Goal: Task Accomplishment & Management: Manage account settings

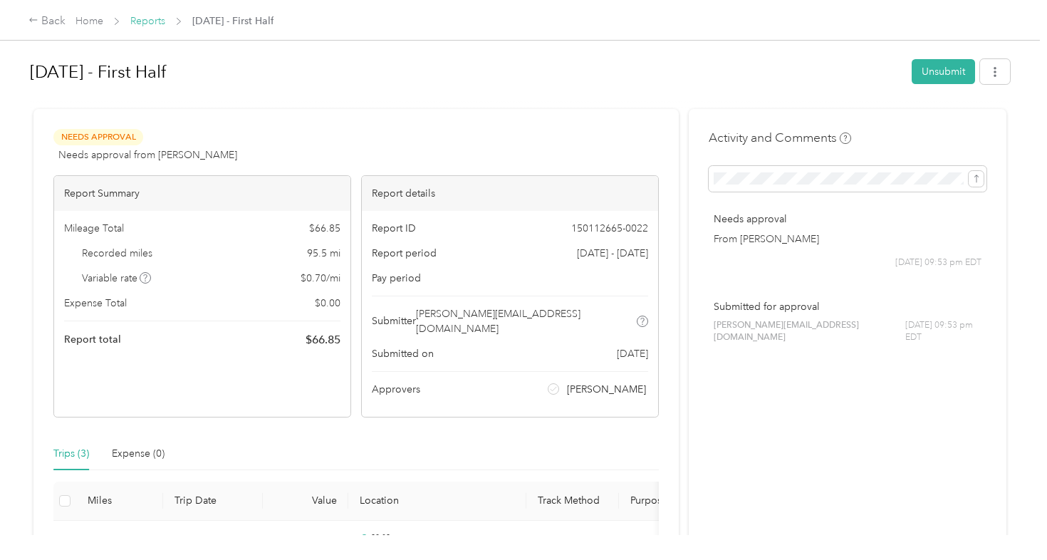
click at [155, 25] on link "Reports" at bounding box center [147, 21] width 35 height 12
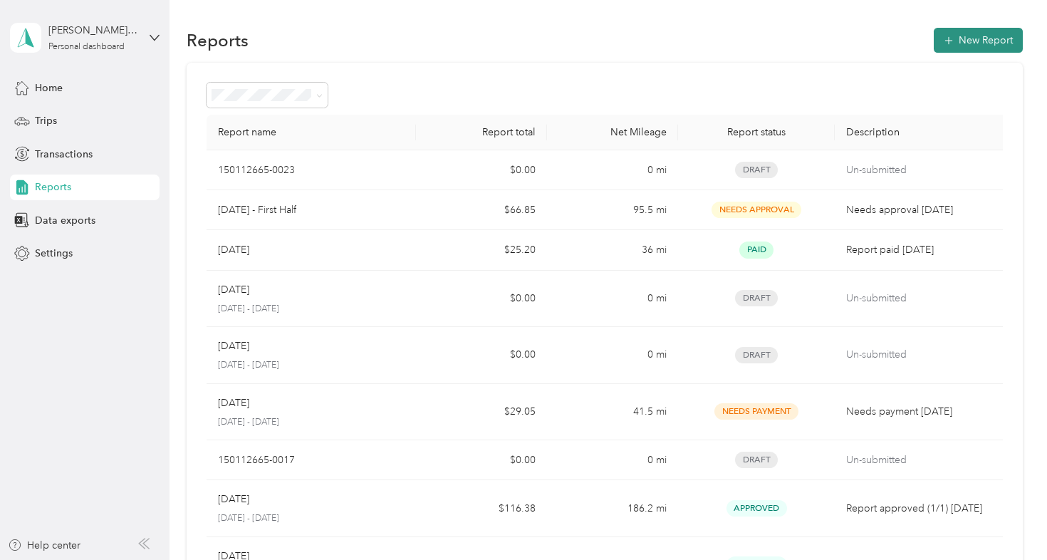
click at [972, 51] on button "New Report" at bounding box center [978, 40] width 89 height 25
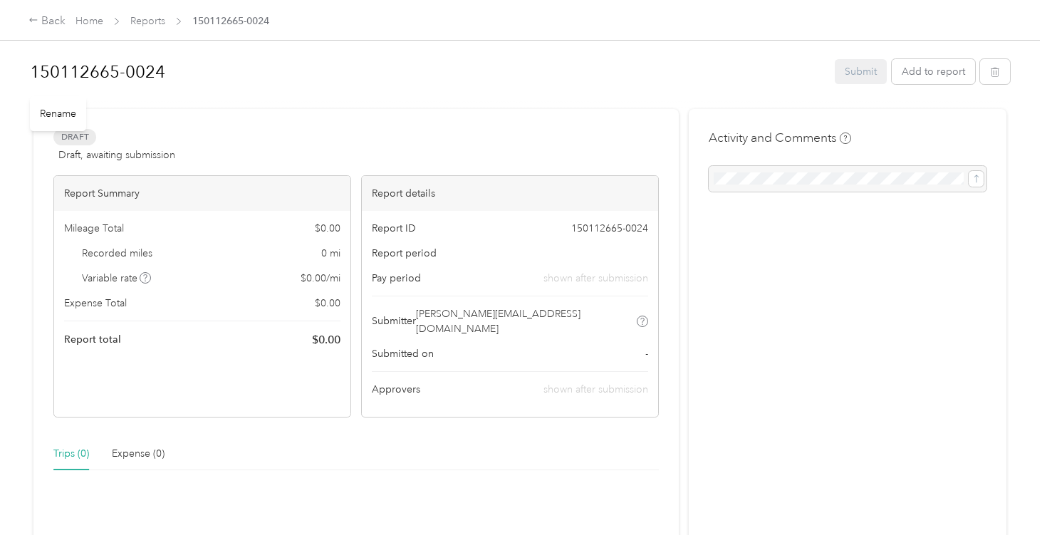
click at [157, 65] on h1 "150112665-0024" at bounding box center [427, 72] width 795 height 34
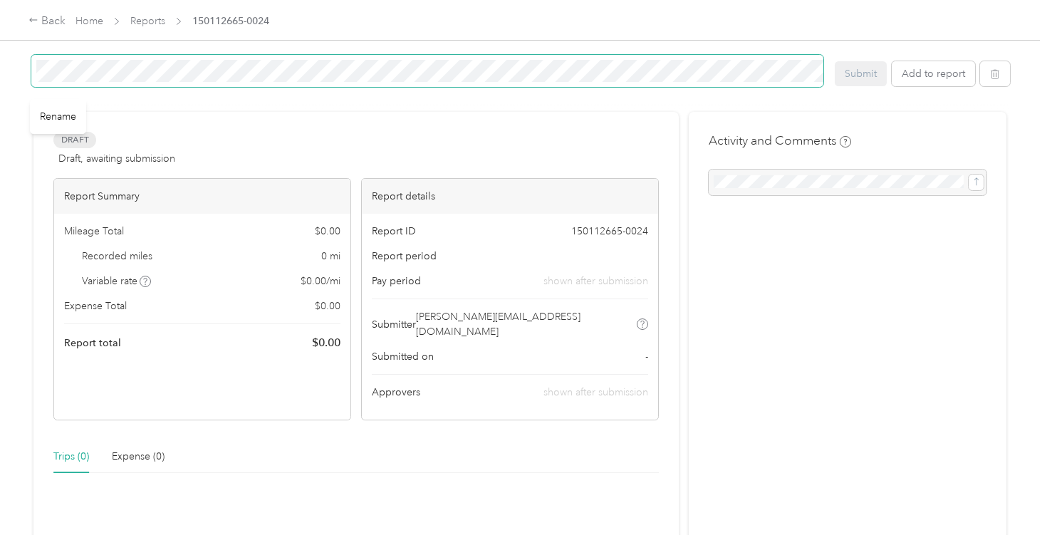
click at [32, 71] on span at bounding box center [427, 71] width 793 height 33
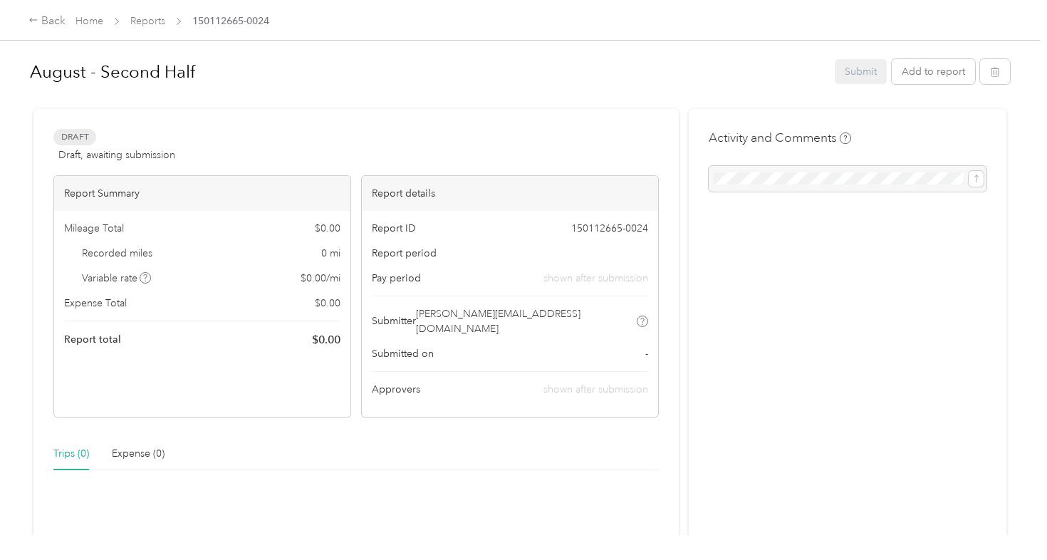
click at [487, 104] on div at bounding box center [520, 102] width 980 height 15
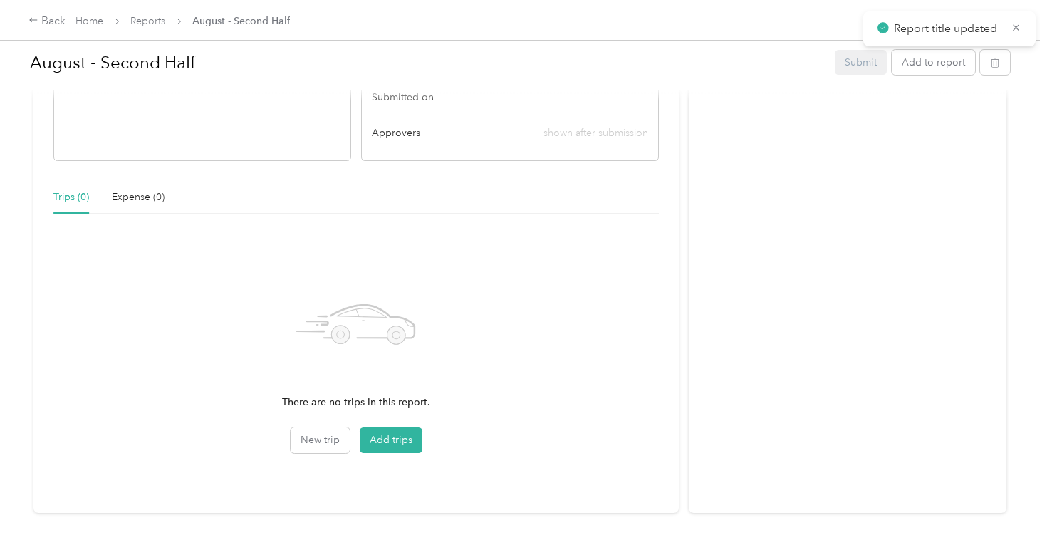
scroll to position [269, 0]
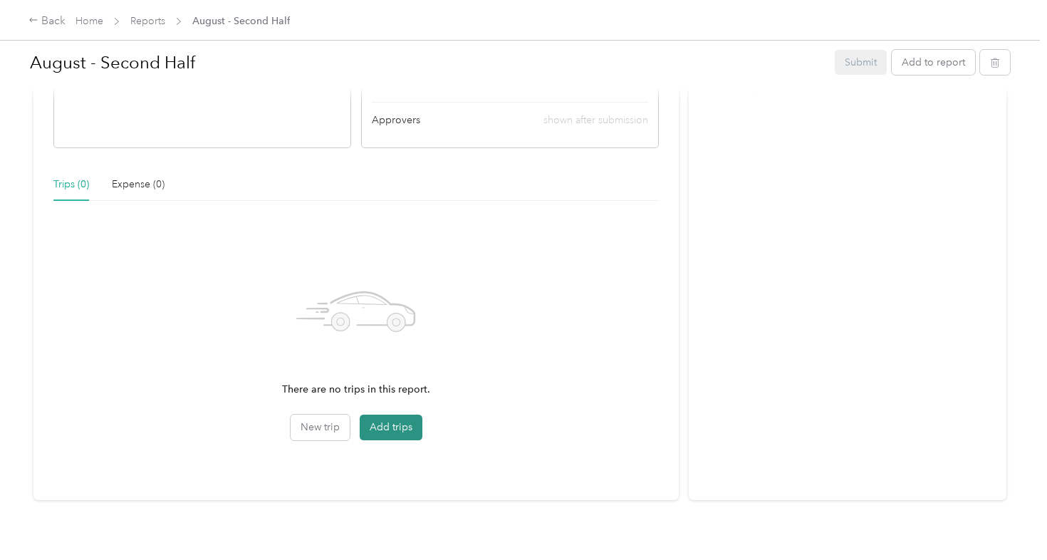
click at [388, 415] on button "Add trips" at bounding box center [391, 428] width 63 height 26
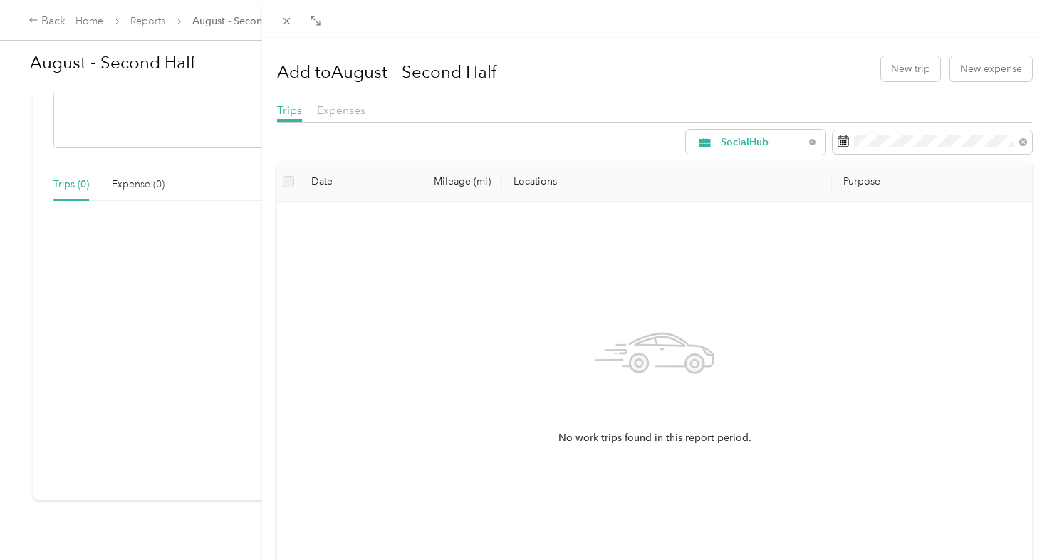
click at [287, 29] on div at bounding box center [655, 19] width 786 height 38
click at [142, 23] on div "Add to August - Second Half New trip New expense Trips Expenses SocialHub Date …" at bounding box center [523, 280] width 1047 height 560
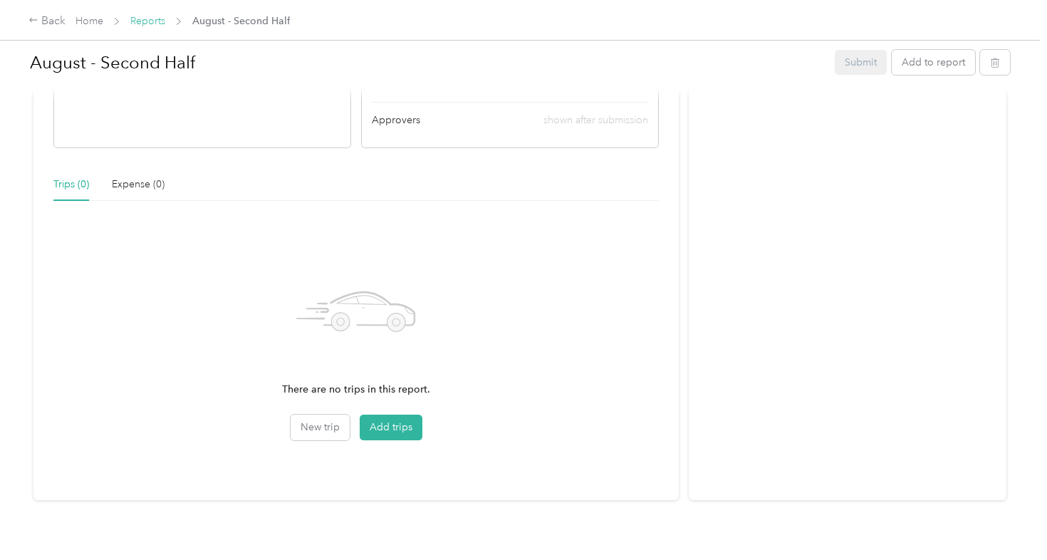
click at [144, 25] on link "Reports" at bounding box center [147, 21] width 35 height 12
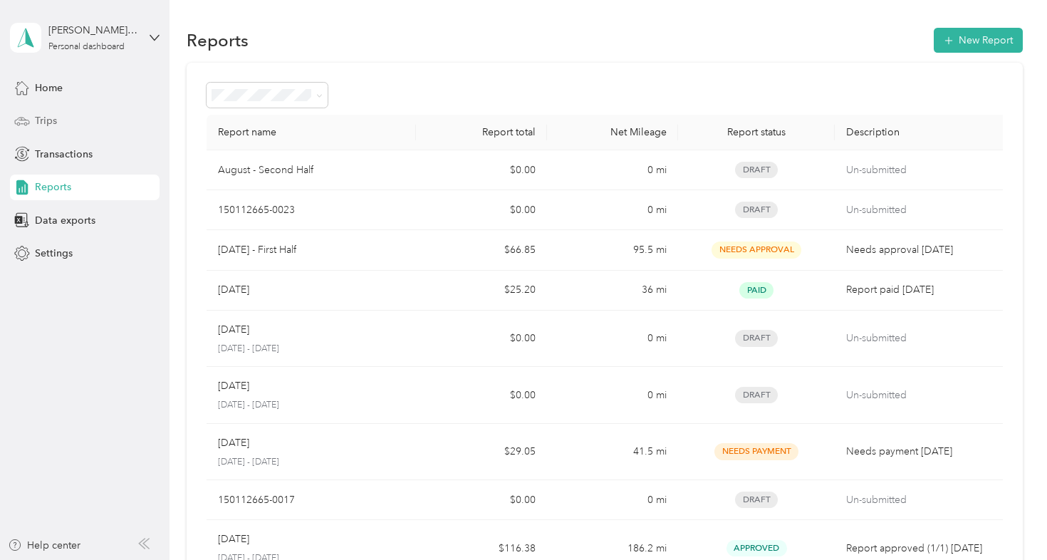
click at [116, 124] on div "Trips" at bounding box center [85, 121] width 150 height 26
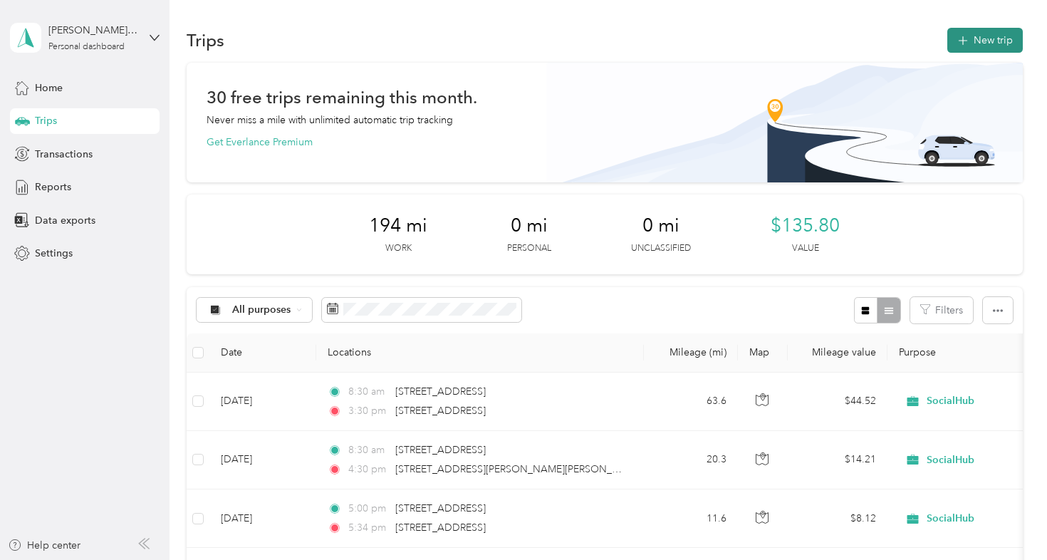
click at [997, 34] on button "New trip" at bounding box center [986, 40] width 76 height 25
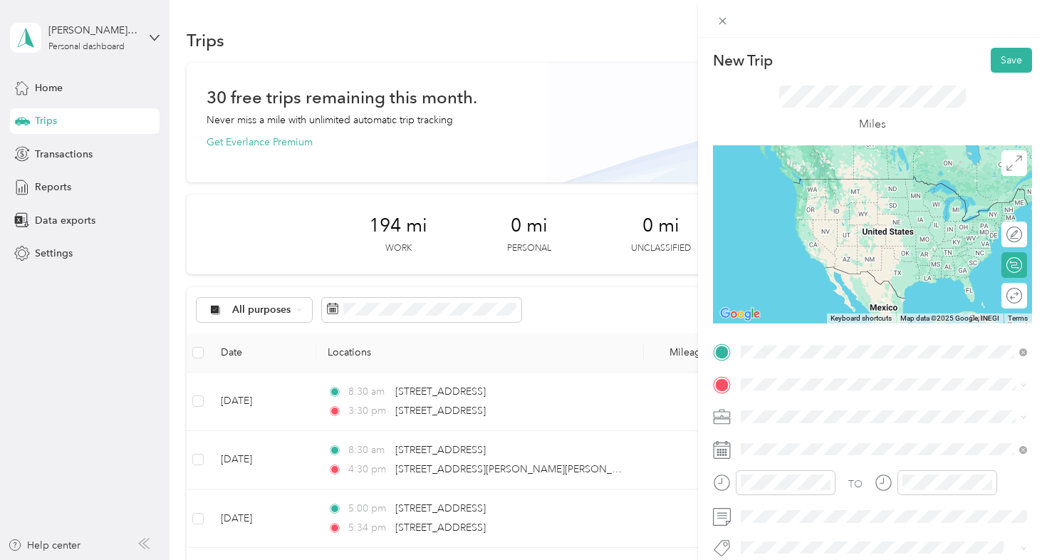
click at [807, 439] on span "2316 Crownpoint Executive Drive Charlotte, North Carolina 28227, United States" at bounding box center [839, 432] width 142 height 13
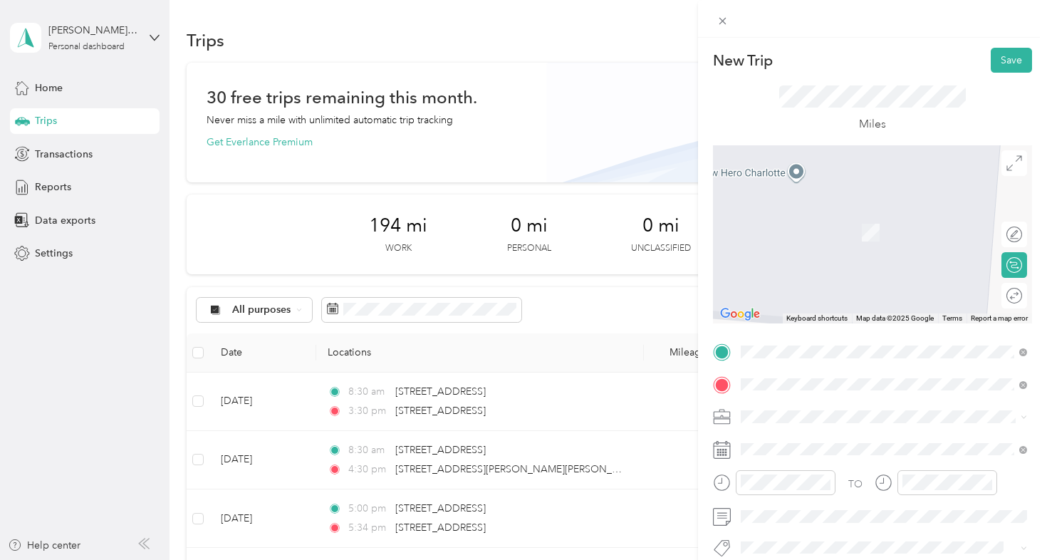
click at [824, 227] on li "1133 Harding Place Charlotte, North Carolina 28204, United States" at bounding box center [884, 211] width 296 height 29
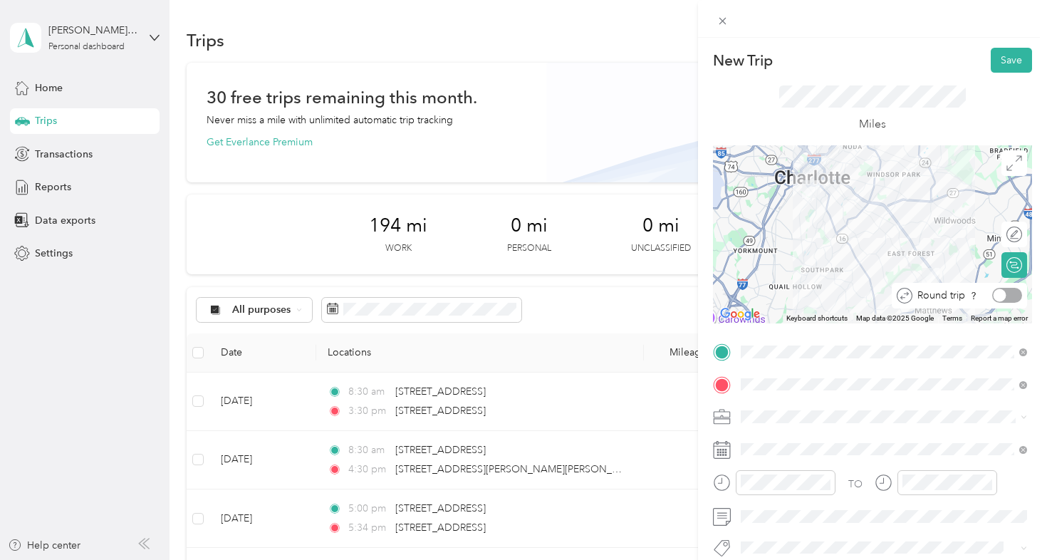
click at [1012, 297] on div at bounding box center [1007, 295] width 30 height 15
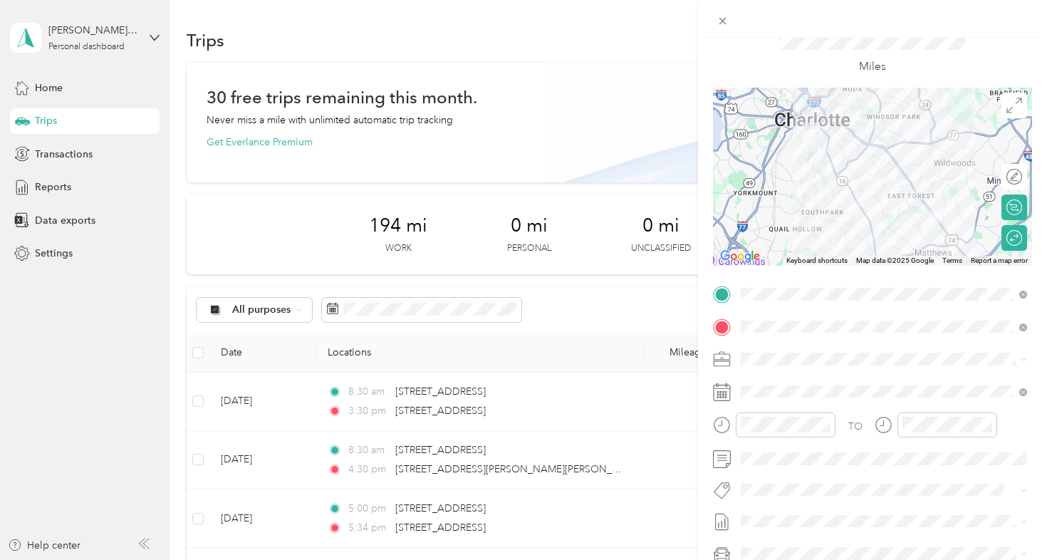
scroll to position [76, 0]
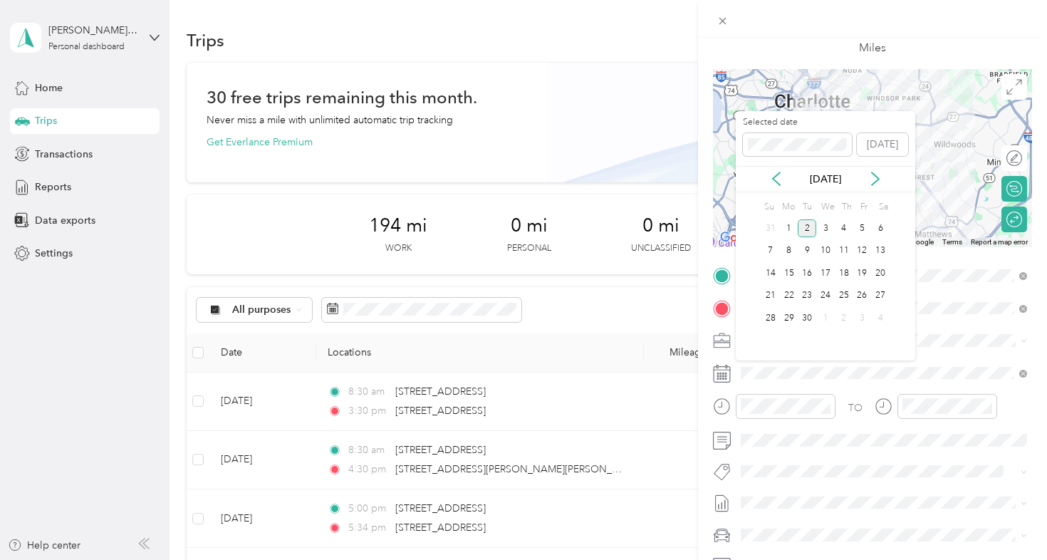
click at [776, 186] on div "[DATE]" at bounding box center [826, 179] width 180 height 26
click at [778, 178] on icon at bounding box center [776, 179] width 14 height 14
click at [825, 294] on div "20" at bounding box center [825, 296] width 19 height 18
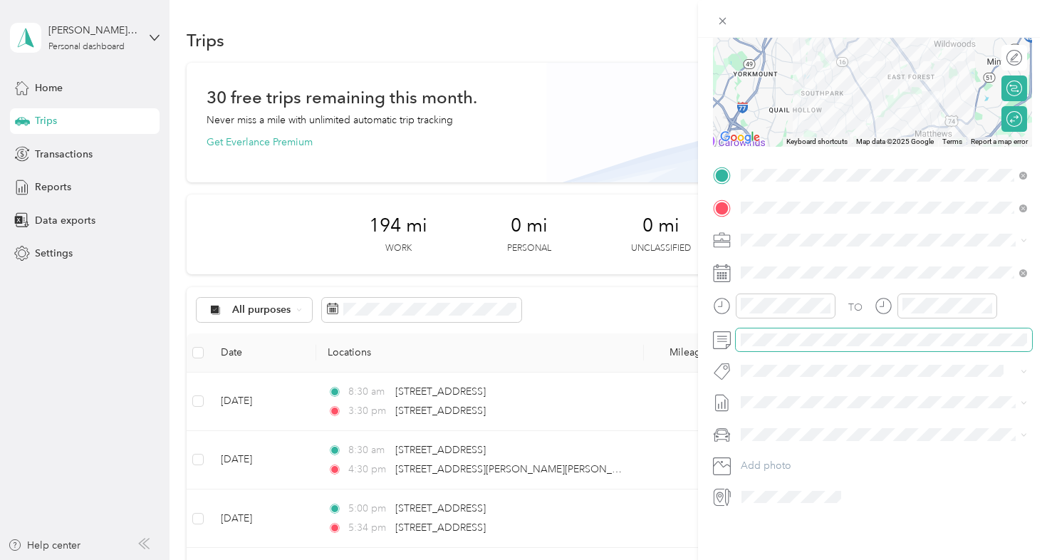
scroll to position [0, 0]
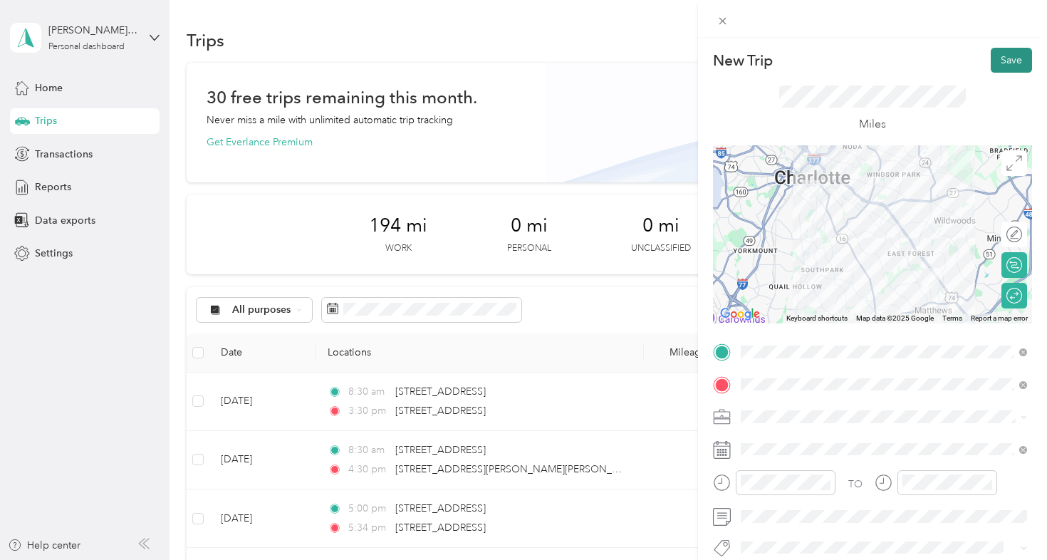
click at [1007, 66] on button "Save" at bounding box center [1011, 60] width 41 height 25
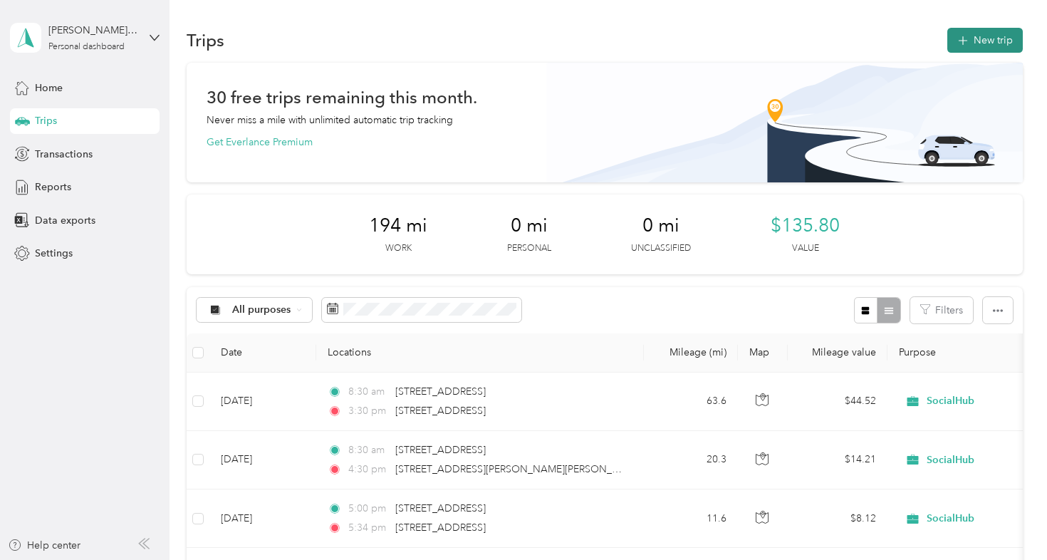
click at [990, 36] on button "New trip" at bounding box center [986, 40] width 76 height 25
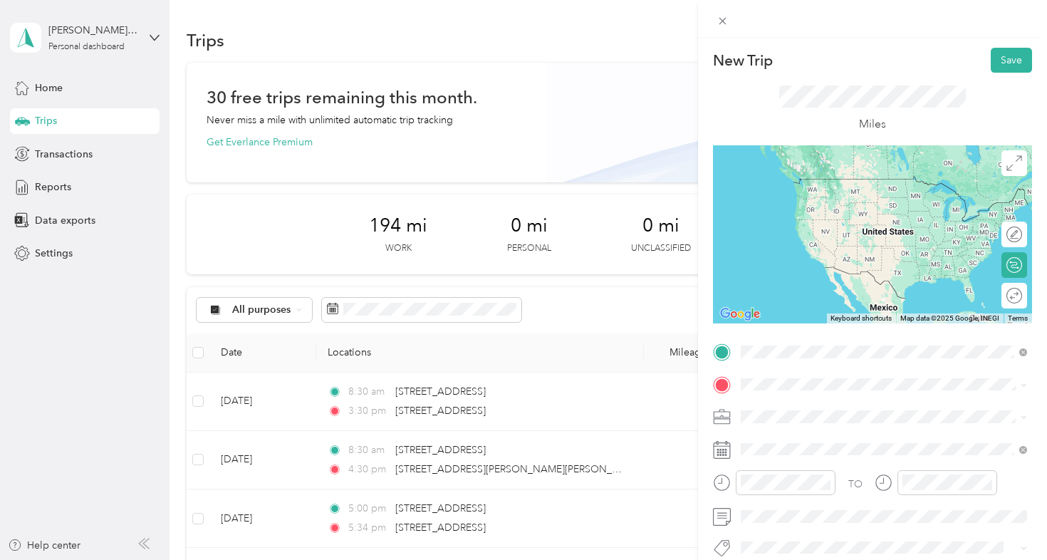
click at [794, 399] on span "704 West Tremont Avenue Charlotte, North Carolina 28203, United States" at bounding box center [839, 403] width 142 height 13
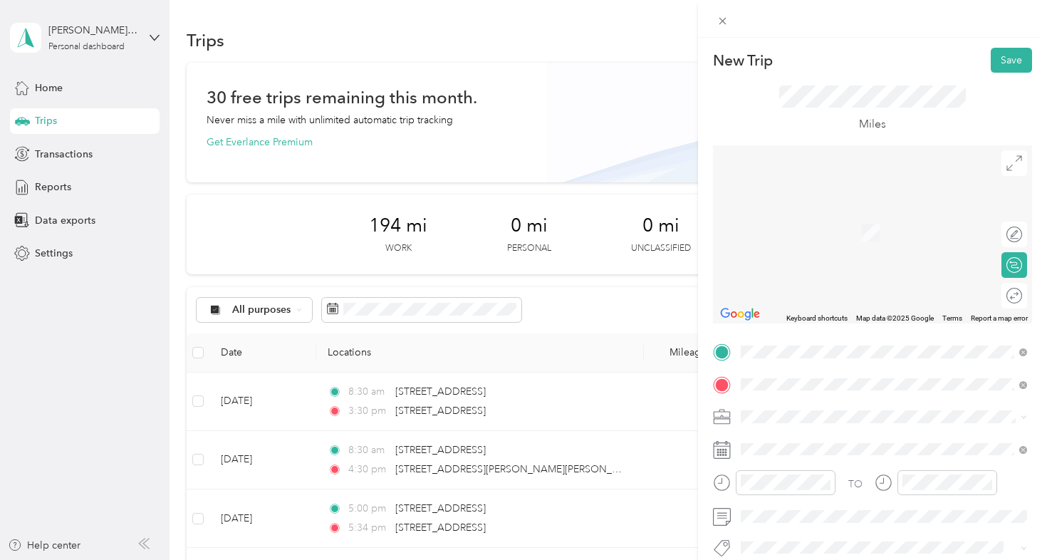
click at [820, 261] on span "2316 Crownpoint Executive Drive Charlotte, North Carolina 28227, United States" at bounding box center [839, 255] width 142 height 13
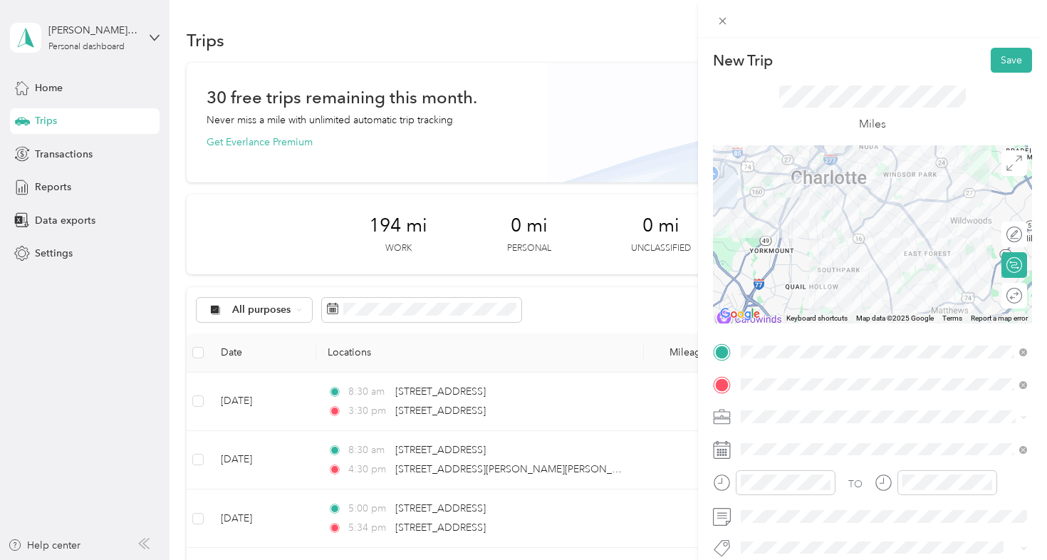
click at [1022, 301] on div "Round trip" at bounding box center [1022, 295] width 0 height 15
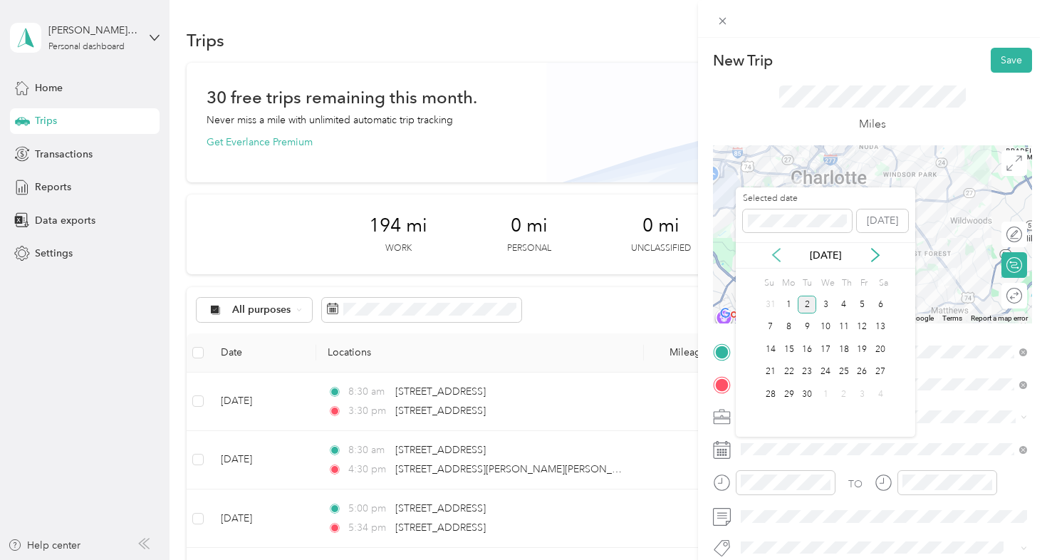
click at [779, 259] on icon at bounding box center [776, 255] width 14 height 14
click at [881, 364] on div "23" at bounding box center [880, 372] width 19 height 18
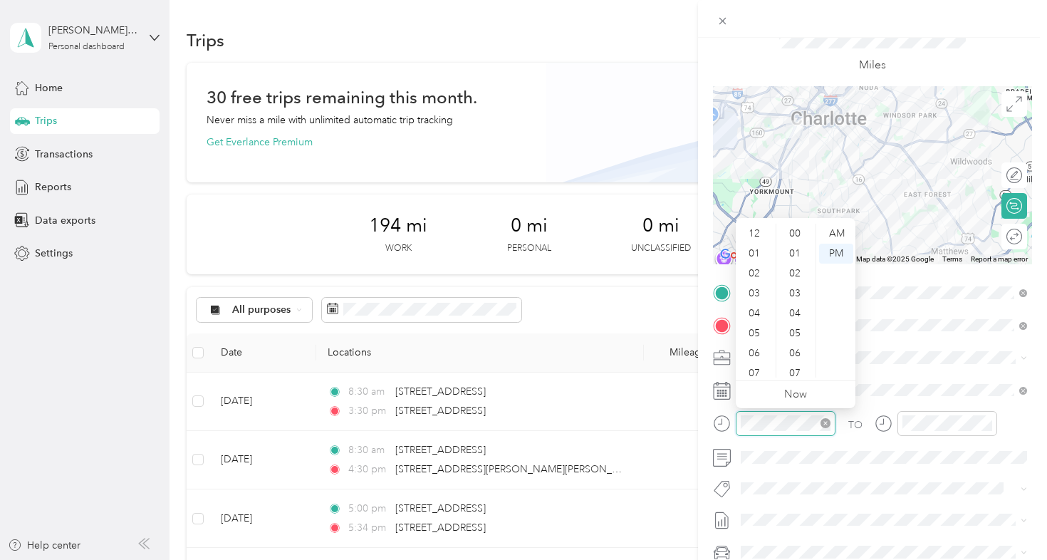
scroll to position [85, 0]
click at [760, 328] on div "09" at bounding box center [756, 328] width 34 height 20
click at [759, 346] on div "10" at bounding box center [756, 348] width 34 height 20
click at [842, 232] on div "AM" at bounding box center [836, 234] width 34 height 20
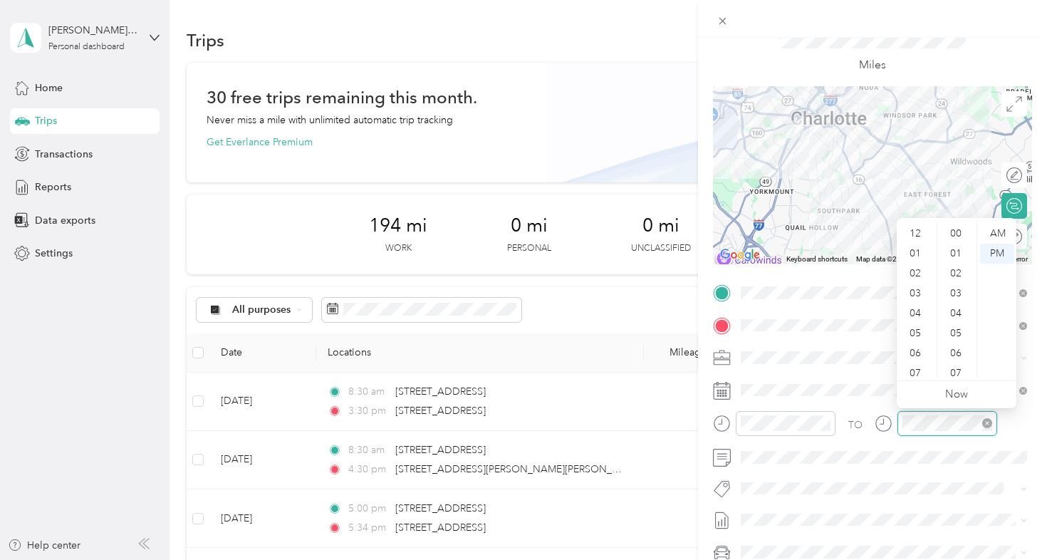
scroll to position [85, 0]
click at [920, 232] on div "04" at bounding box center [917, 228] width 34 height 20
click at [962, 232] on div "00" at bounding box center [957, 234] width 34 height 20
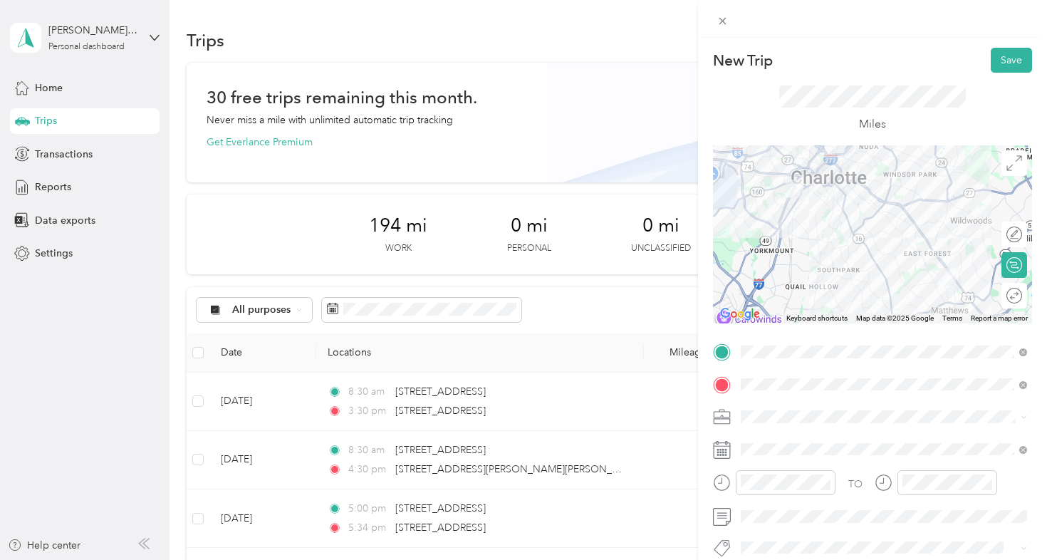
click at [1022, 301] on div "Round trip" at bounding box center [1022, 295] width 0 height 15
click at [1012, 295] on div at bounding box center [1007, 295] width 30 height 15
click at [1016, 56] on button "Save" at bounding box center [1011, 60] width 41 height 25
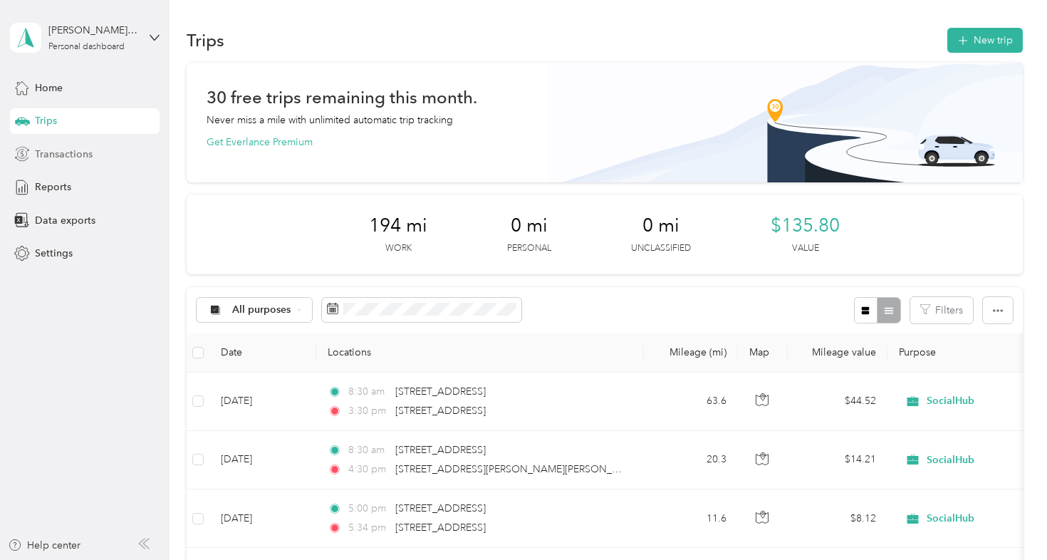
click at [90, 151] on span "Transactions" at bounding box center [64, 154] width 58 height 15
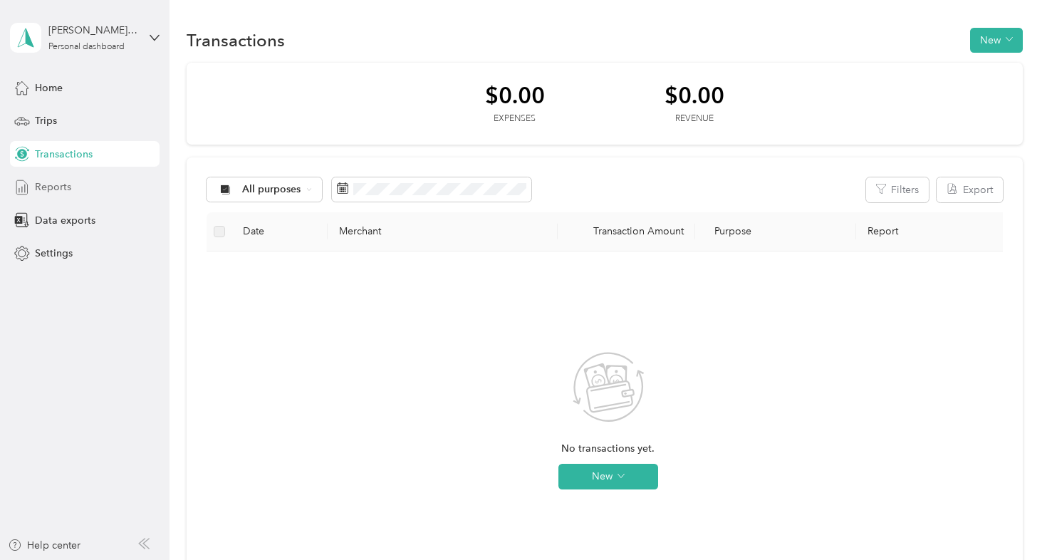
click at [71, 185] on div "Reports" at bounding box center [85, 188] width 150 height 26
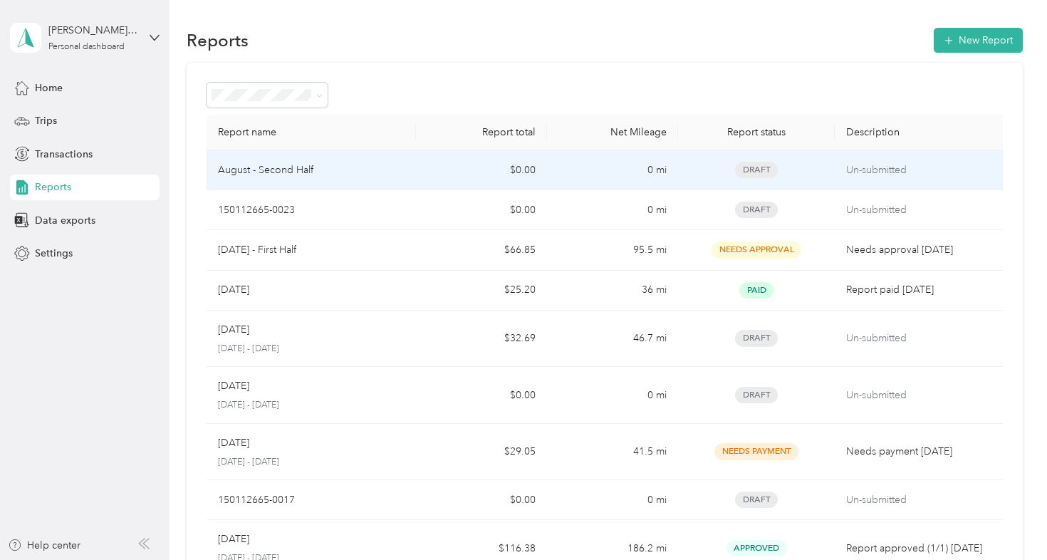
click at [310, 168] on p "August - Second Half" at bounding box center [265, 170] width 95 height 16
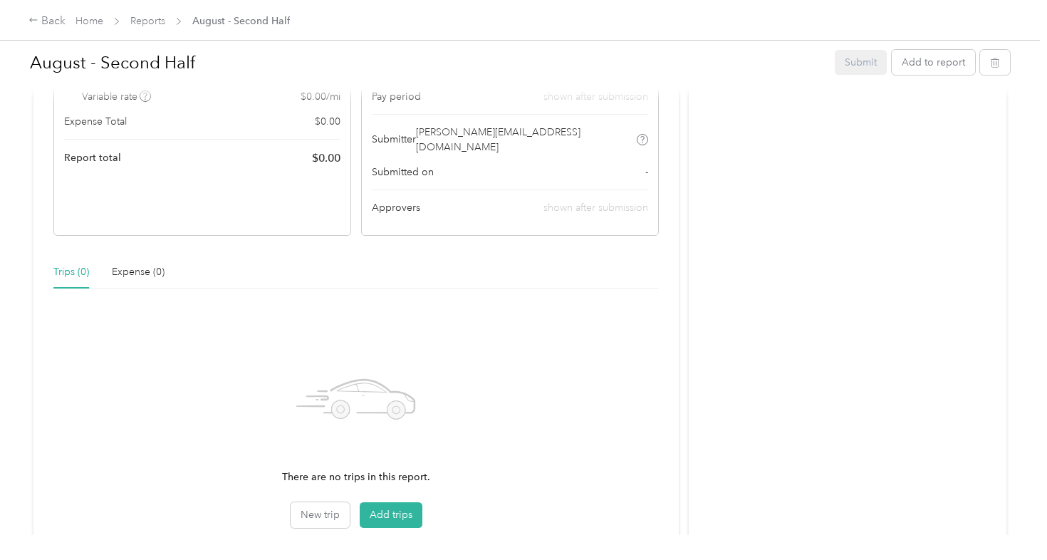
scroll to position [269, 0]
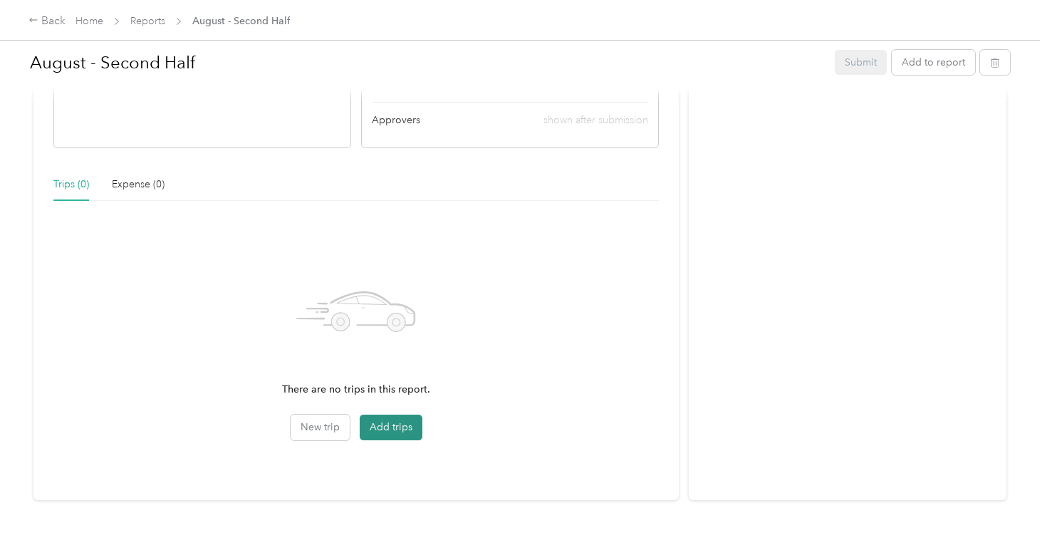
click at [385, 417] on button "Add trips" at bounding box center [391, 428] width 63 height 26
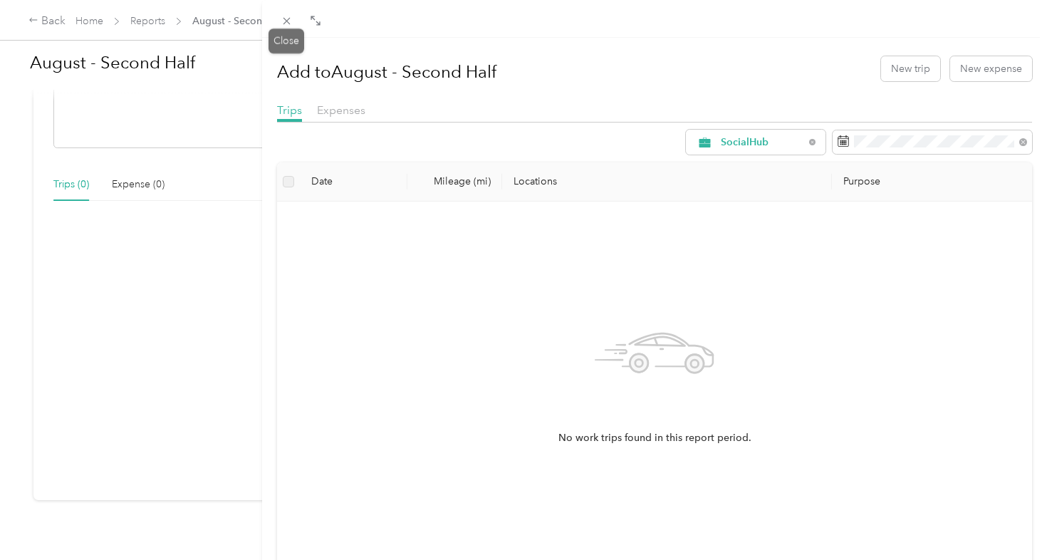
click at [290, 24] on icon at bounding box center [287, 21] width 12 height 12
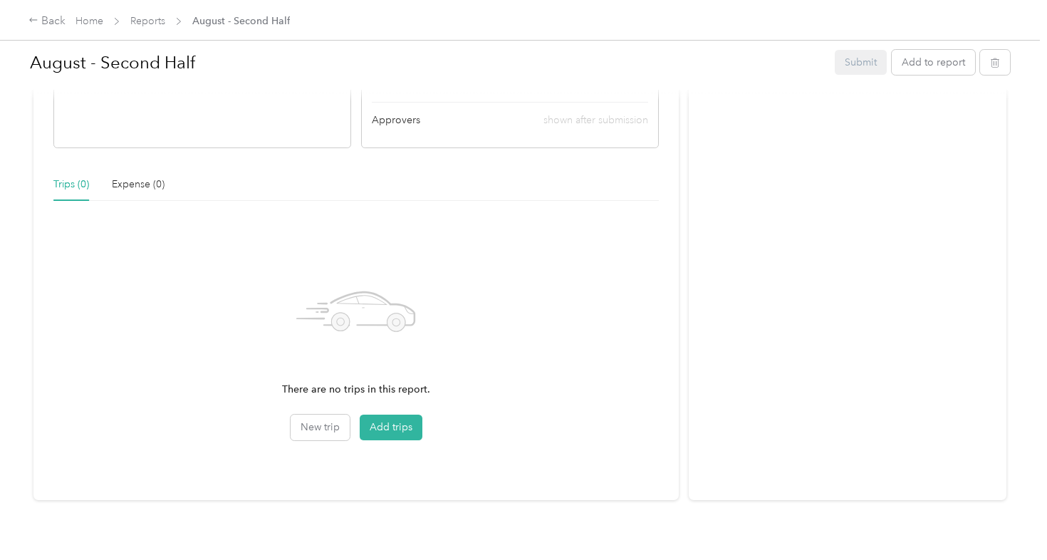
click at [152, 27] on span "Reports" at bounding box center [147, 21] width 35 height 15
click at [86, 23] on link "Home" at bounding box center [90, 21] width 28 height 12
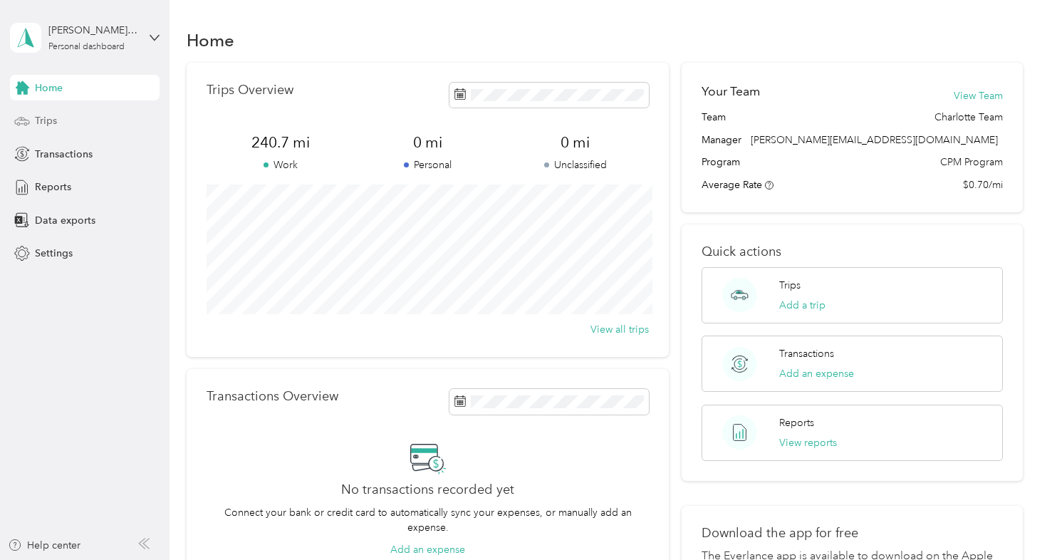
click at [73, 127] on div "Trips" at bounding box center [85, 121] width 150 height 26
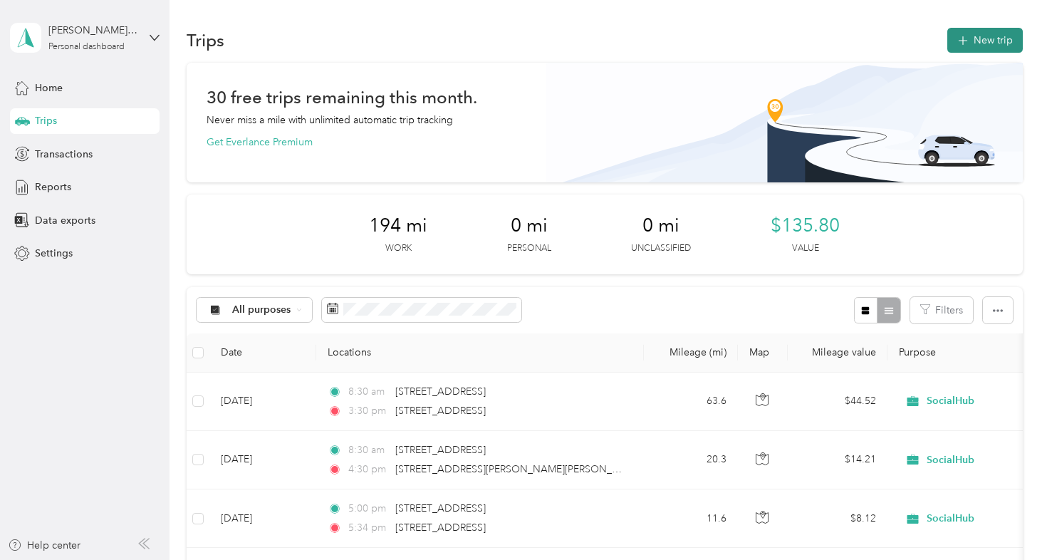
click at [980, 36] on button "New trip" at bounding box center [986, 40] width 76 height 25
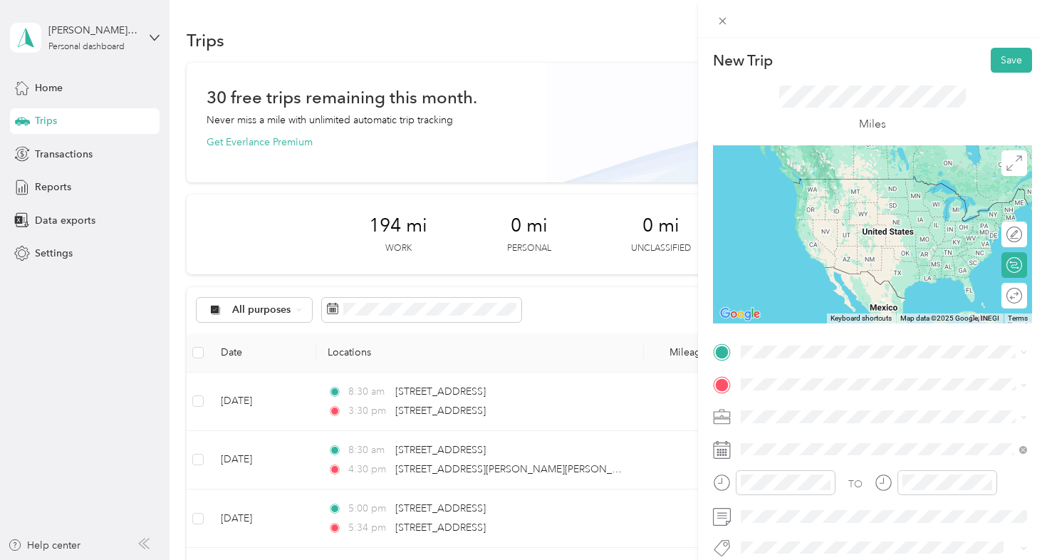
click at [850, 180] on span "2316 Crownpoint Executive Drive Charlotte, North Carolina 28227, United States" at bounding box center [839, 173] width 142 height 13
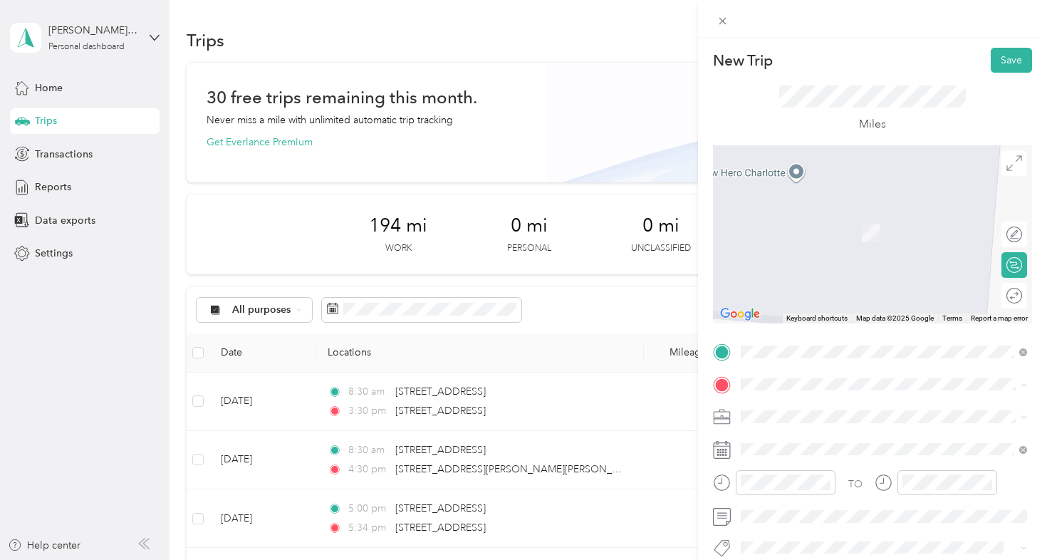
click at [802, 237] on div "704 West Tremont Avenue Charlotte, North Carolina 28203, United States" at bounding box center [884, 226] width 276 height 19
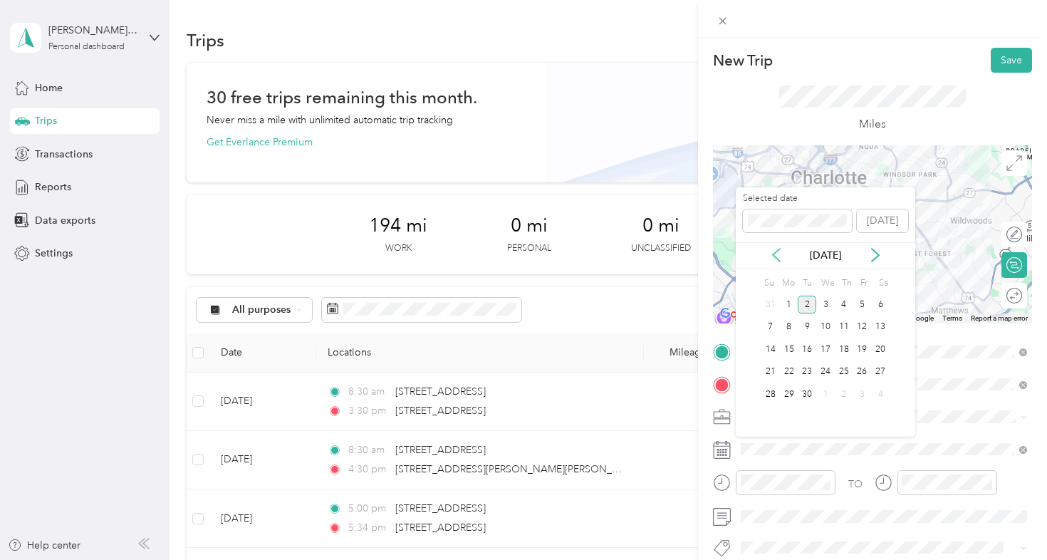
click at [783, 261] on icon at bounding box center [776, 255] width 14 height 14
click at [878, 374] on div "23" at bounding box center [880, 372] width 19 height 18
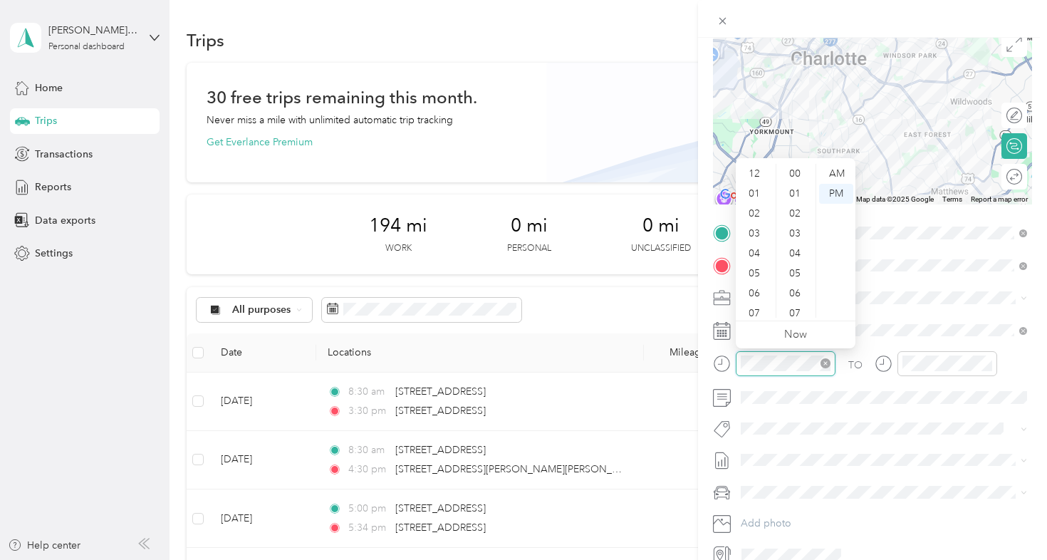
scroll to position [85, 0]
click at [758, 281] on div "10" at bounding box center [756, 288] width 34 height 20
click at [833, 172] on div "AM" at bounding box center [836, 174] width 34 height 20
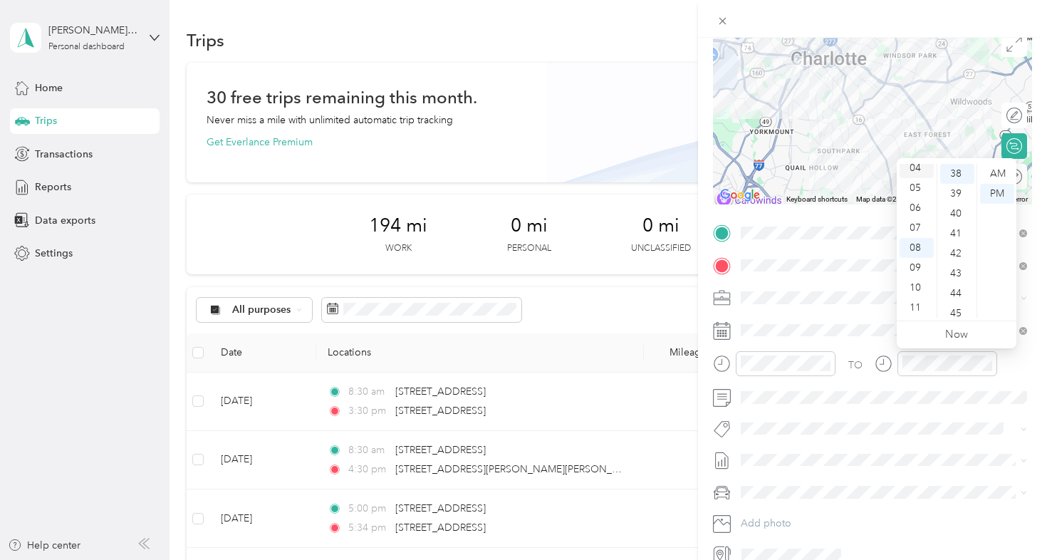
click at [922, 172] on div "04" at bounding box center [917, 168] width 34 height 20
click at [956, 167] on div "00" at bounding box center [957, 174] width 34 height 20
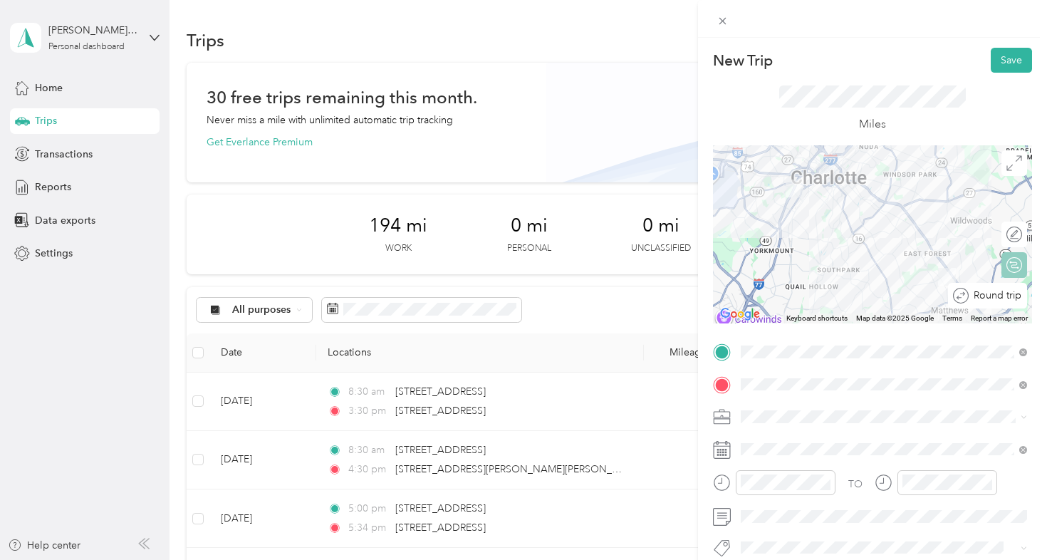
click at [1014, 297] on div "Round trip" at bounding box center [995, 295] width 53 height 15
click at [1014, 297] on div at bounding box center [1007, 295] width 30 height 15
click at [1015, 58] on button "Save" at bounding box center [1011, 60] width 41 height 25
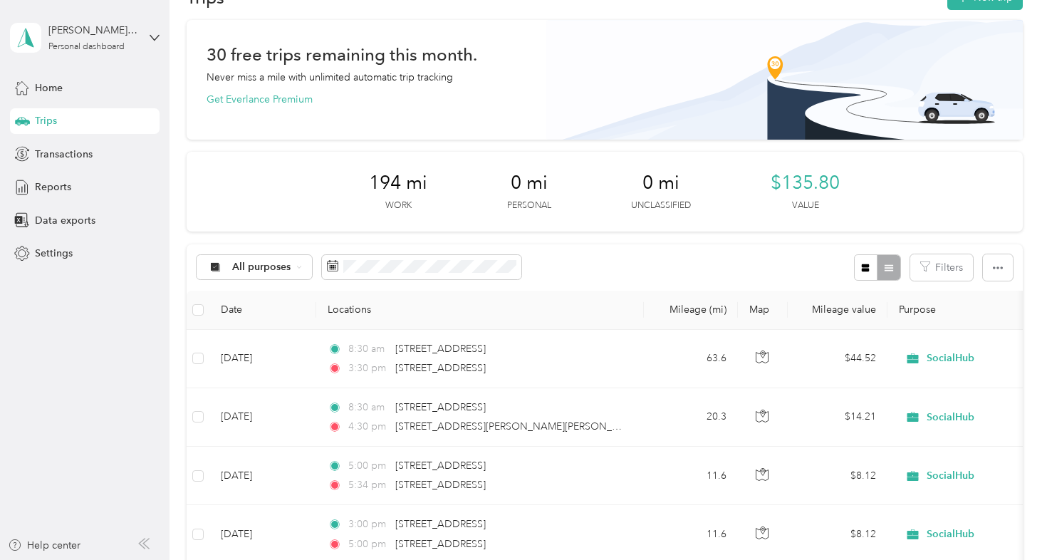
scroll to position [56, 0]
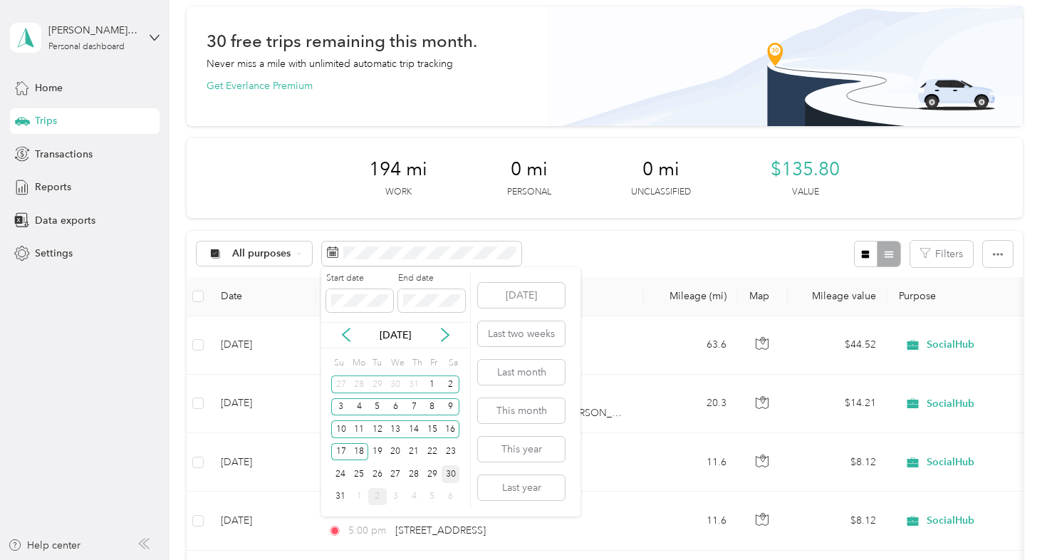
click at [450, 472] on div "30" at bounding box center [451, 474] width 19 height 18
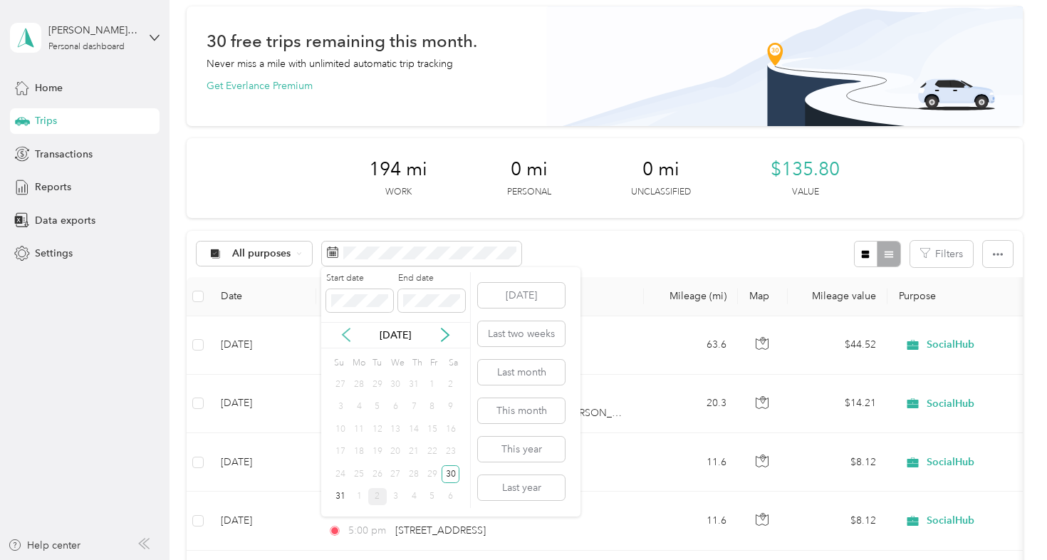
click at [349, 334] on icon at bounding box center [346, 335] width 14 height 14
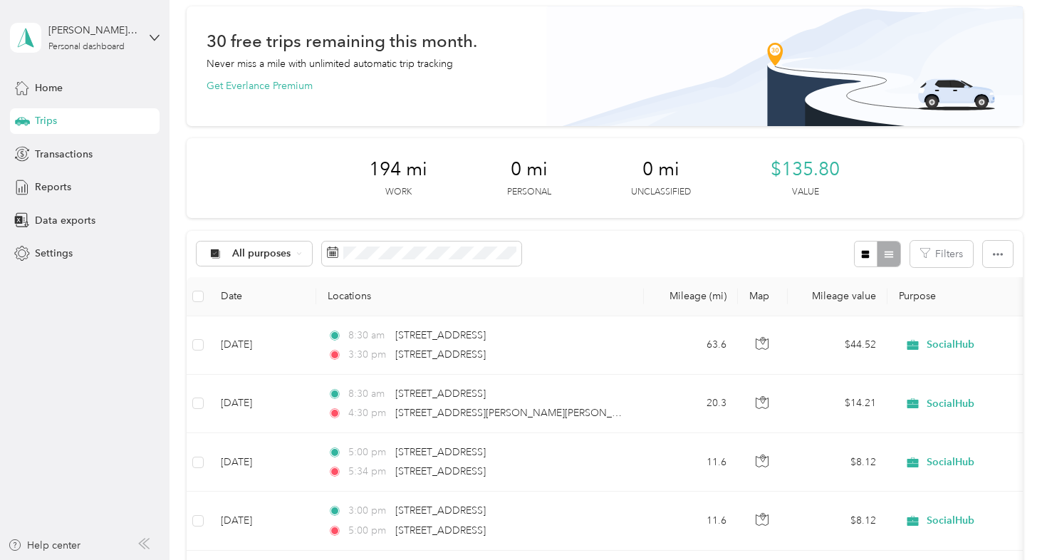
click at [564, 240] on div "All purposes Filters" at bounding box center [605, 254] width 836 height 46
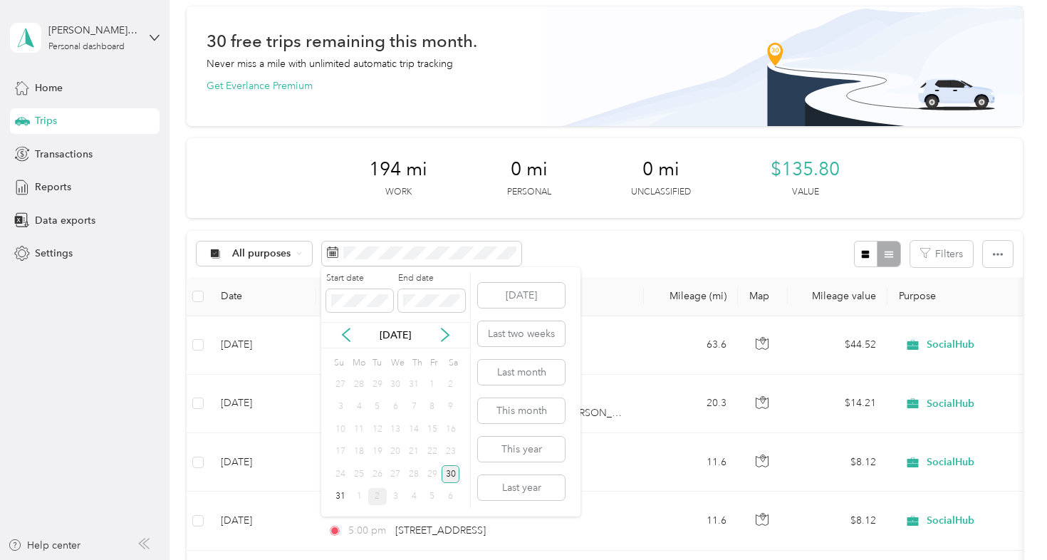
click at [450, 471] on div "30" at bounding box center [451, 474] width 19 height 18
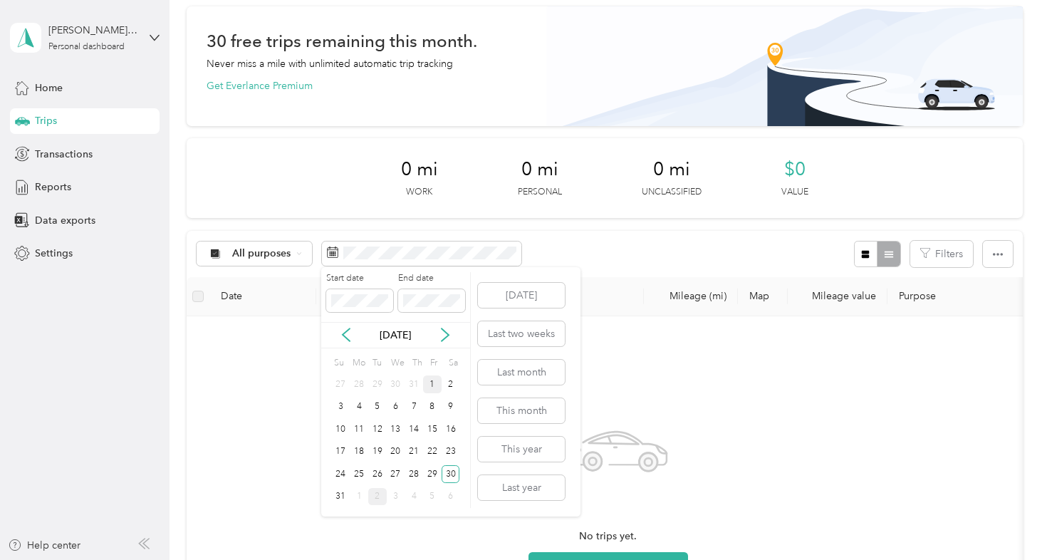
click at [432, 383] on div "1" at bounding box center [432, 384] width 19 height 18
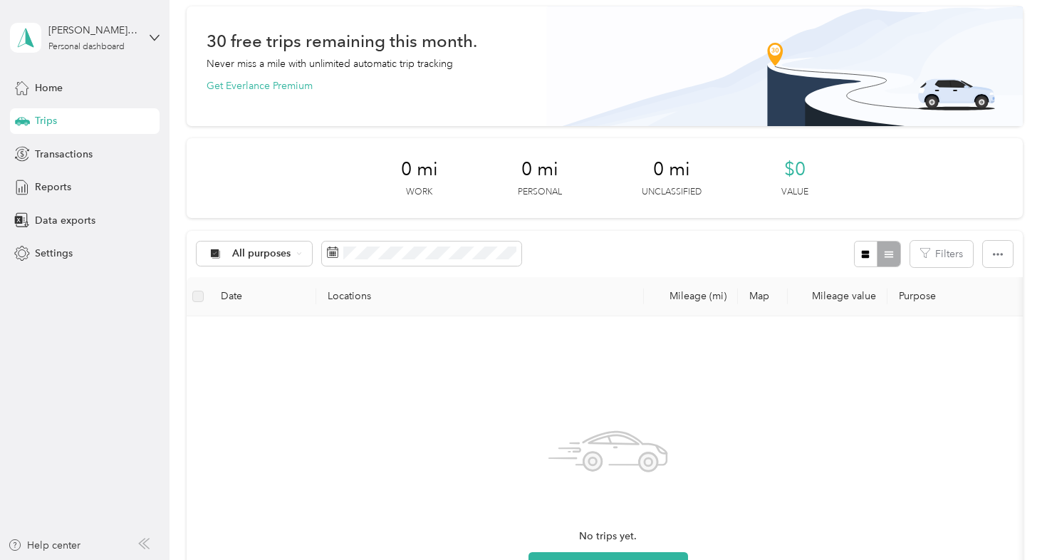
click at [549, 257] on div "All purposes Filters" at bounding box center [605, 254] width 836 height 46
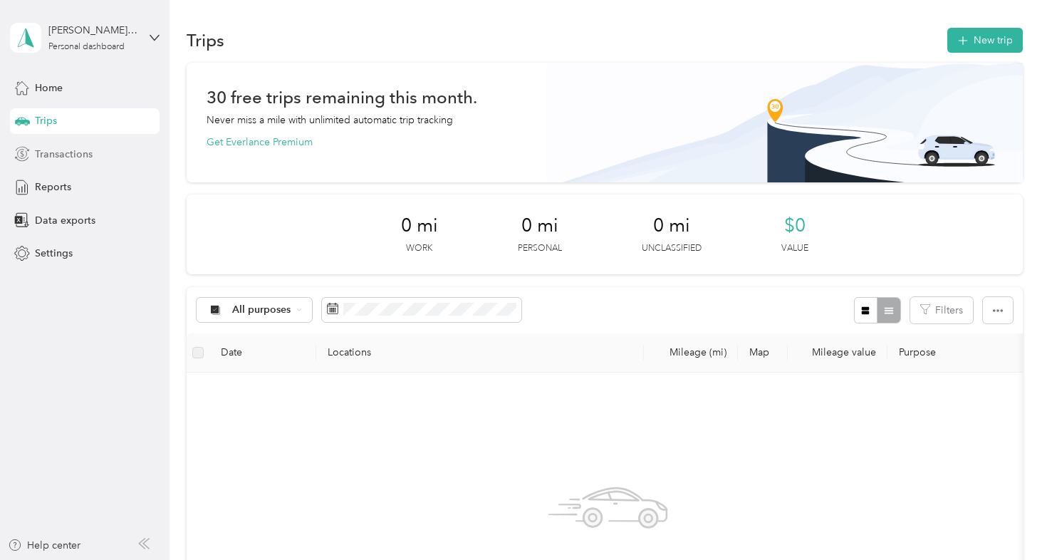
click at [48, 154] on span "Transactions" at bounding box center [64, 154] width 58 height 15
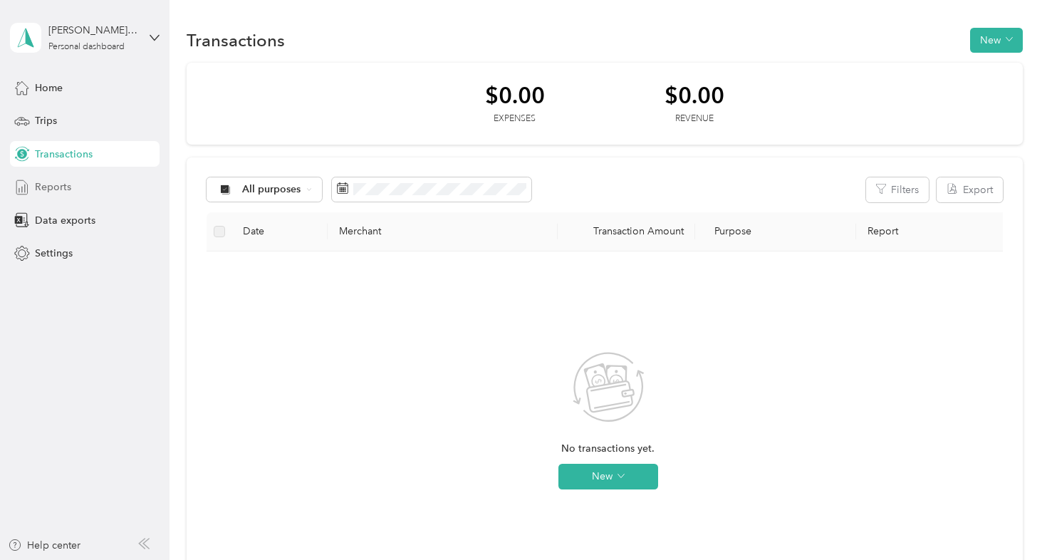
click at [43, 184] on span "Reports" at bounding box center [53, 187] width 36 height 15
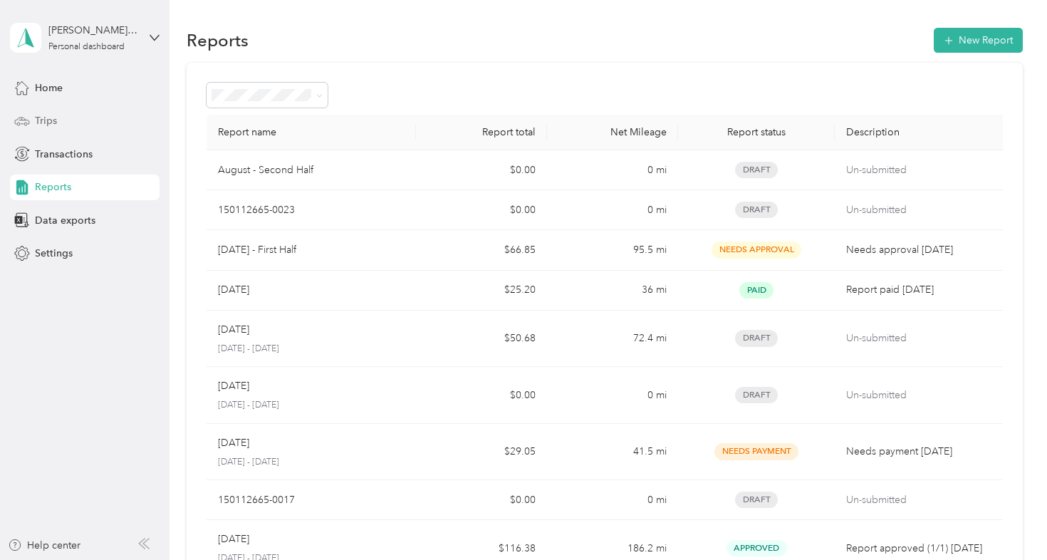
click at [80, 120] on div "Trips" at bounding box center [85, 121] width 150 height 26
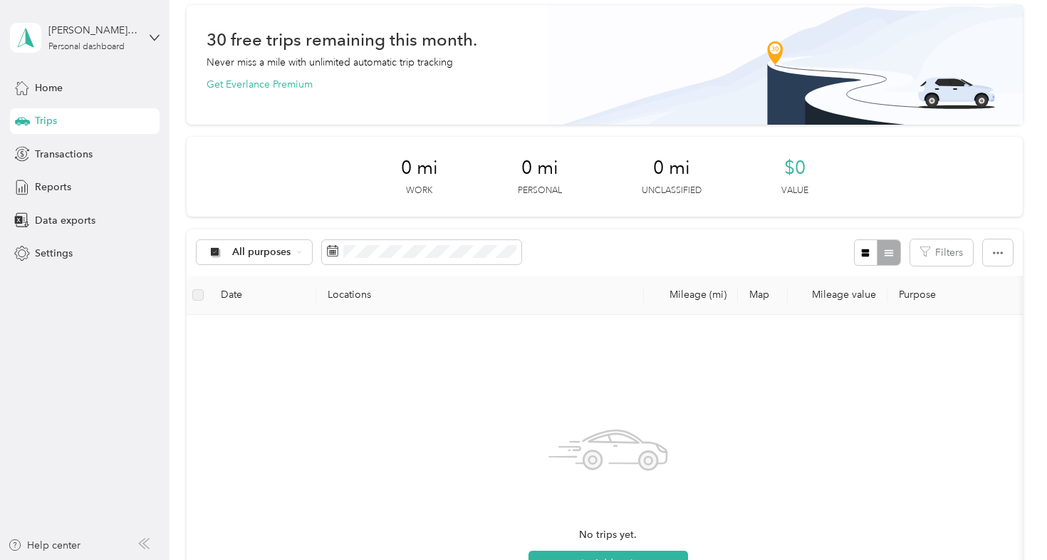
scroll to position [71, 0]
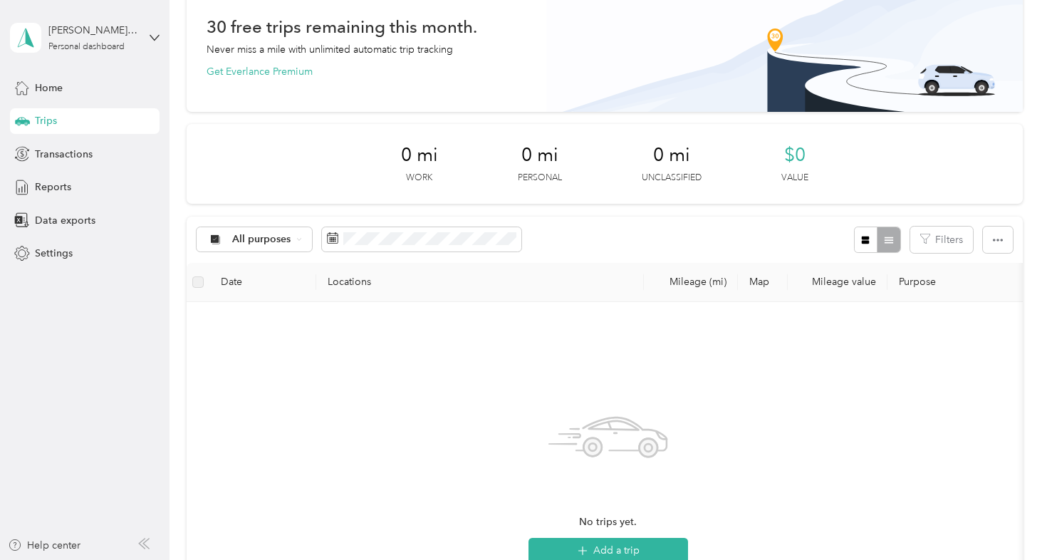
click at [536, 234] on div "All purposes Filters" at bounding box center [605, 240] width 836 height 46
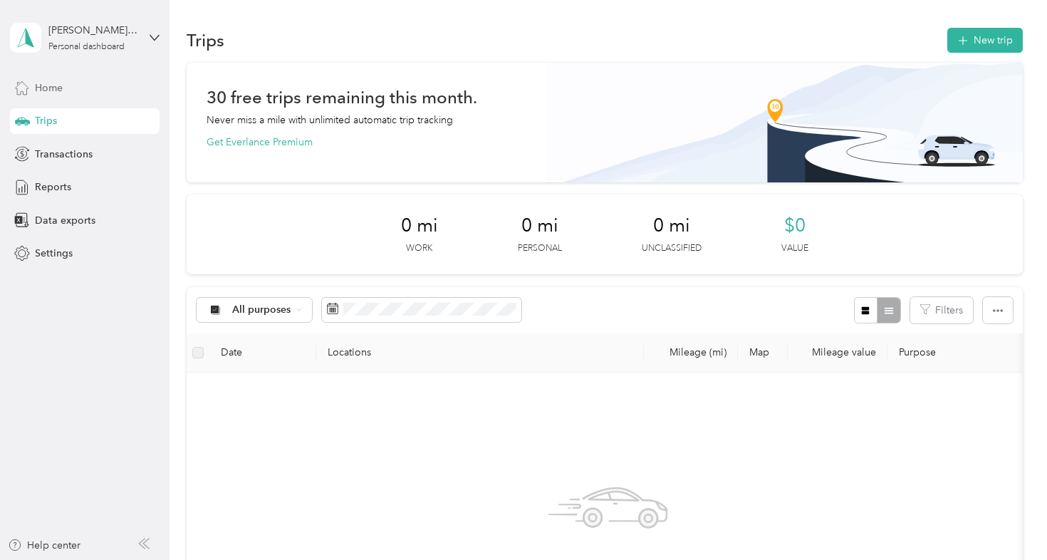
click at [51, 86] on span "Home" at bounding box center [49, 88] width 28 height 15
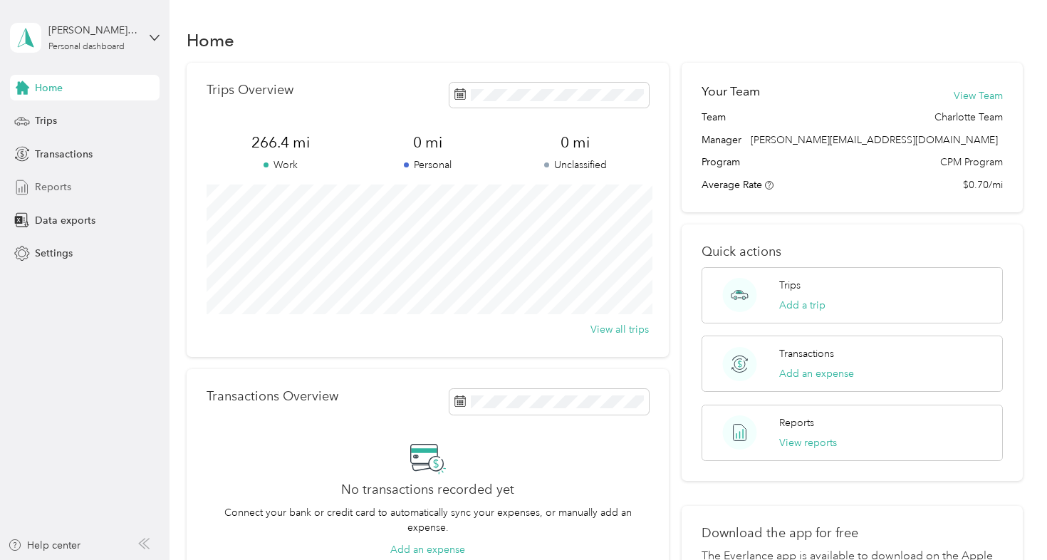
click at [48, 187] on span "Reports" at bounding box center [53, 187] width 36 height 15
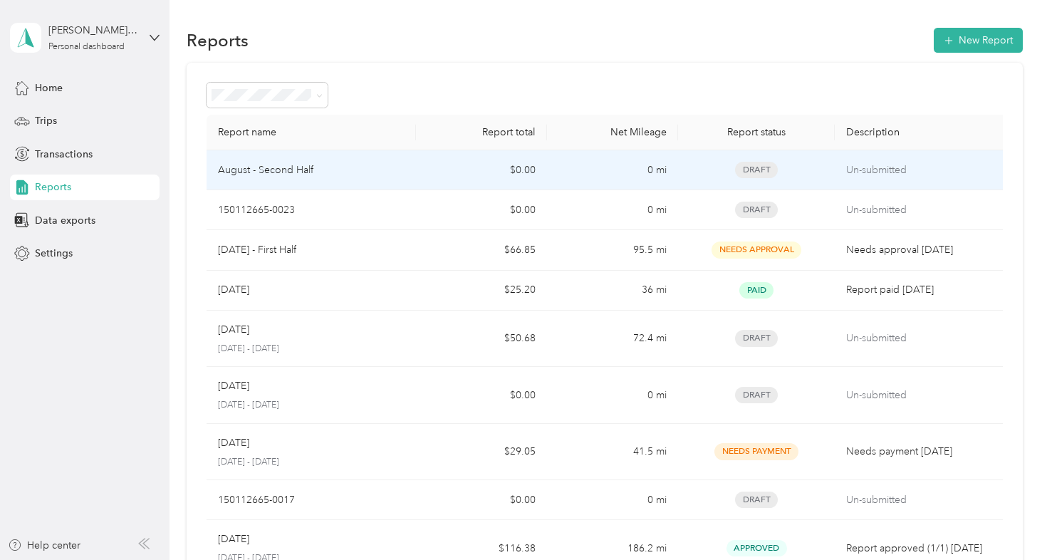
click at [238, 169] on p "August - Second Half" at bounding box center [265, 170] width 95 height 16
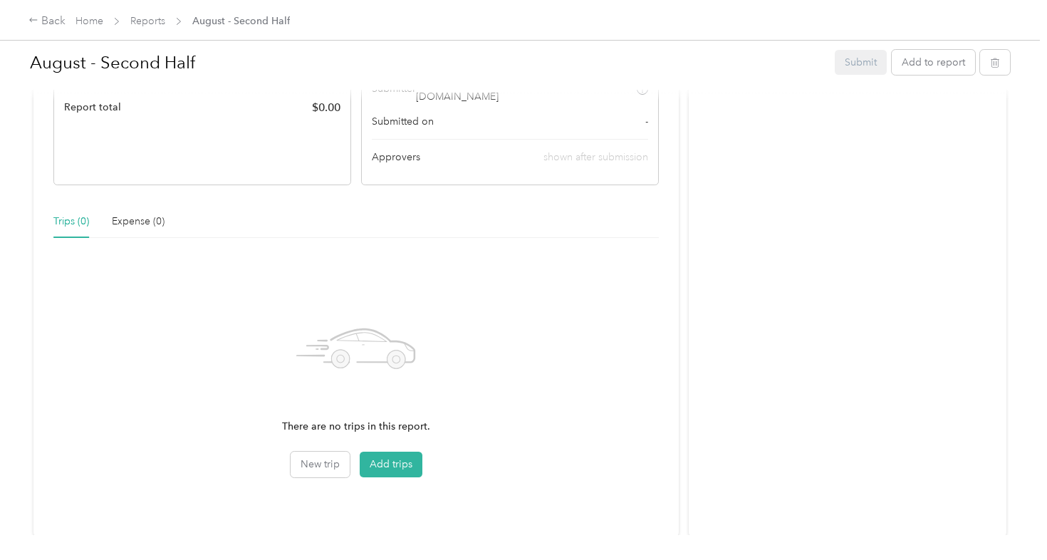
scroll to position [269, 0]
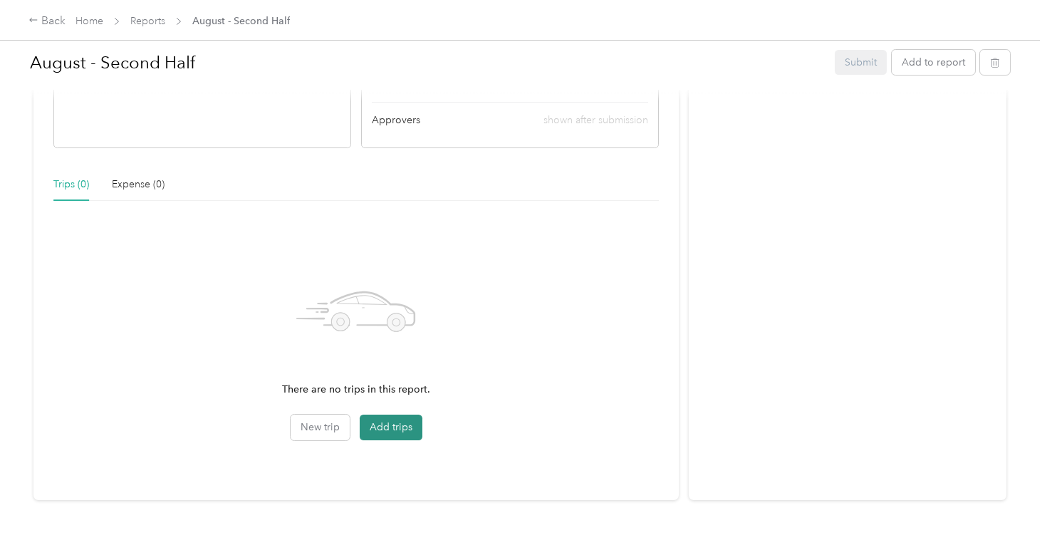
click at [386, 415] on button "Add trips" at bounding box center [391, 428] width 63 height 26
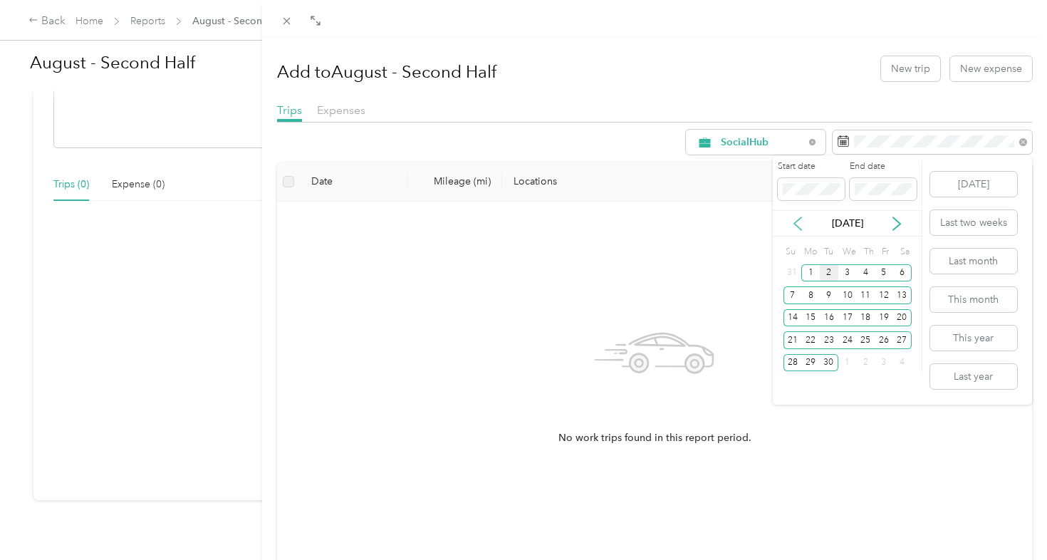
click at [801, 217] on icon at bounding box center [798, 224] width 14 height 14
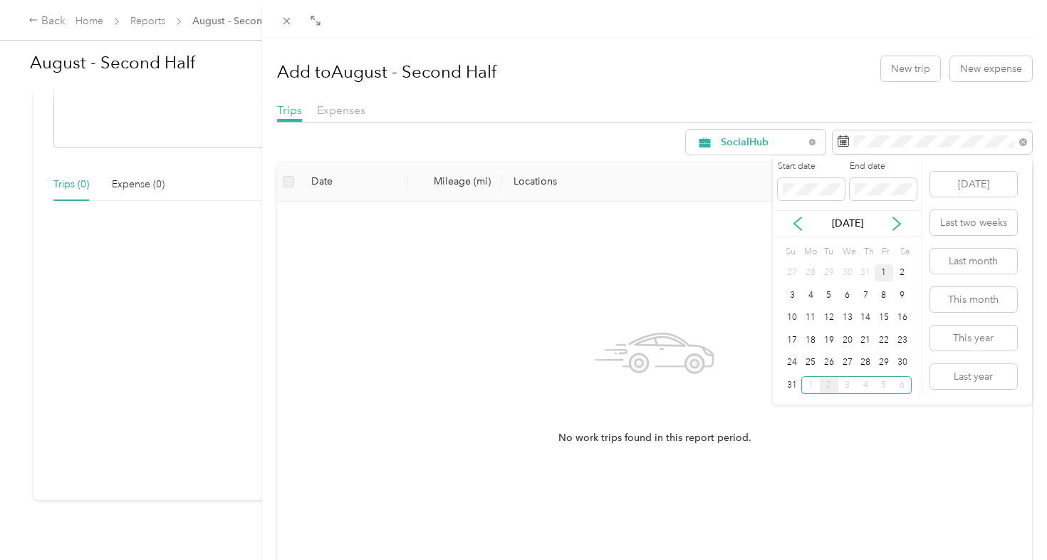
click at [877, 271] on div "1" at bounding box center [884, 273] width 19 height 18
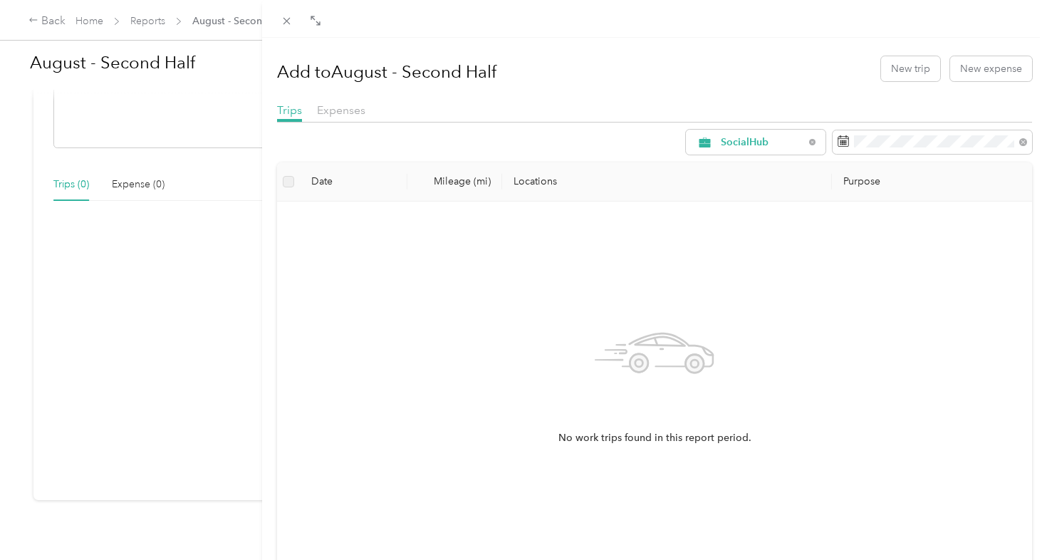
click at [761, 173] on th "Locations" at bounding box center [667, 181] width 330 height 39
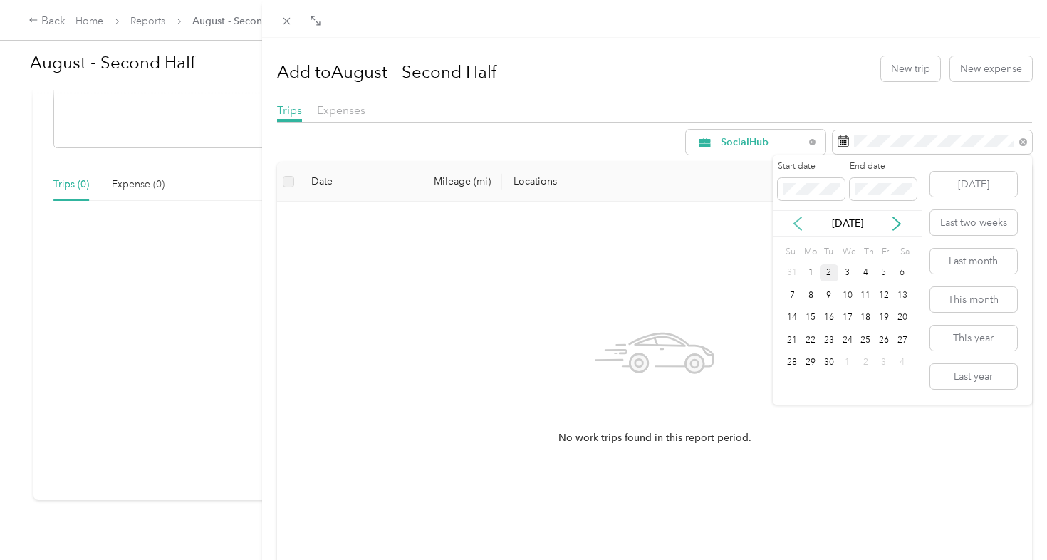
click at [792, 222] on icon at bounding box center [798, 224] width 14 height 14
click at [792, 380] on div "31" at bounding box center [793, 385] width 19 height 18
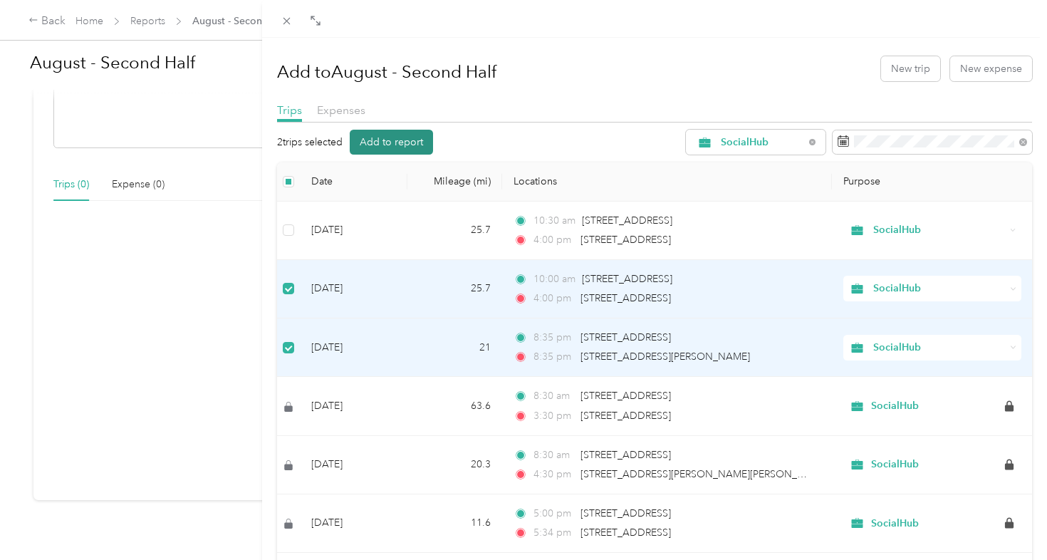
click at [394, 145] on button "Add to report" at bounding box center [391, 142] width 83 height 25
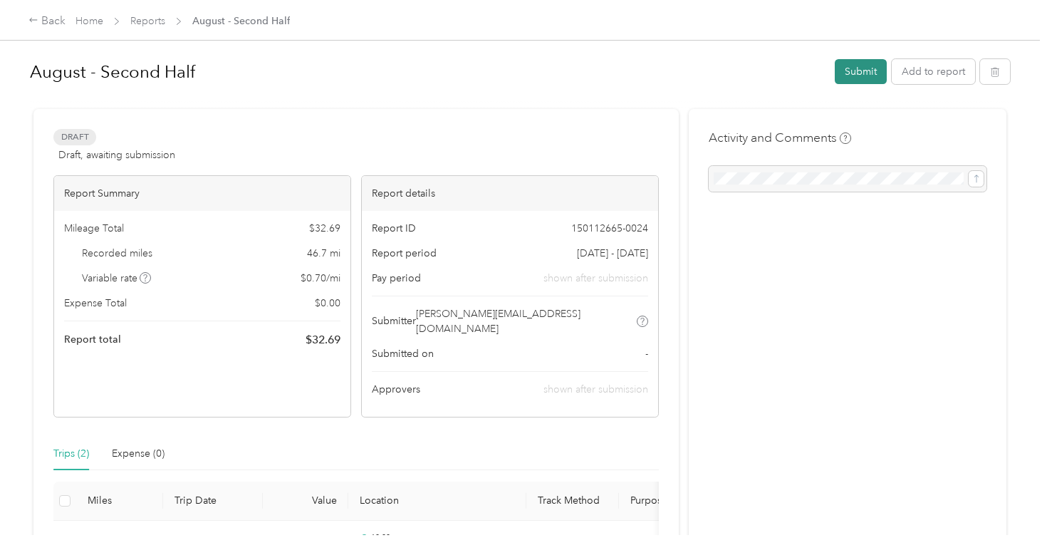
click at [863, 71] on button "Submit" at bounding box center [861, 71] width 52 height 25
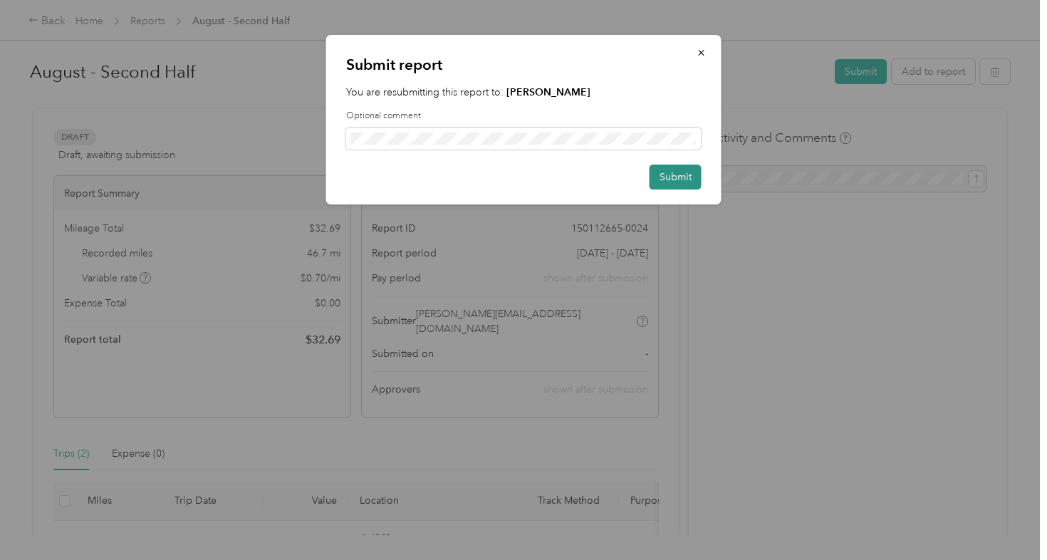
click at [666, 176] on button "Submit" at bounding box center [676, 177] width 52 height 25
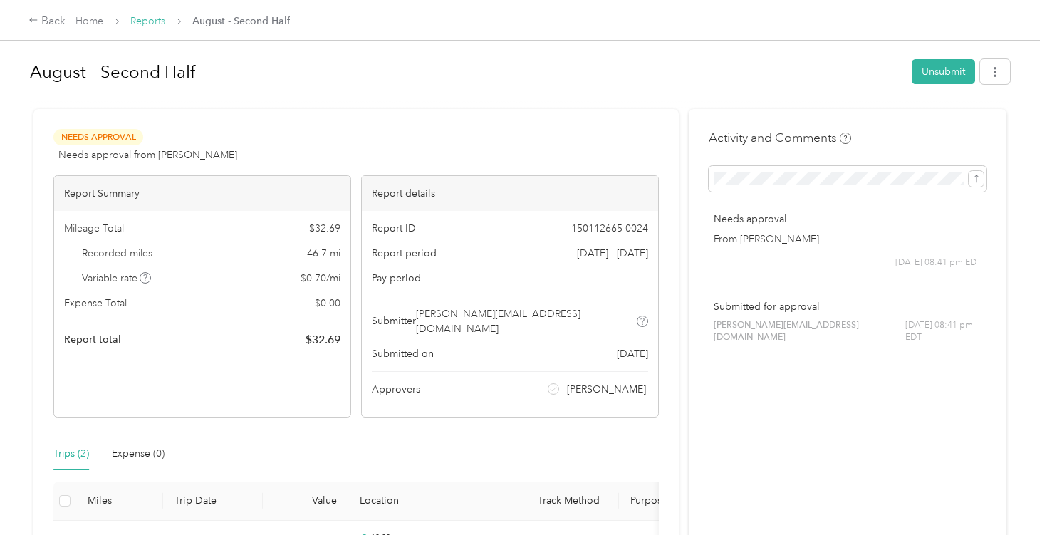
click at [145, 21] on link "Reports" at bounding box center [147, 21] width 35 height 12
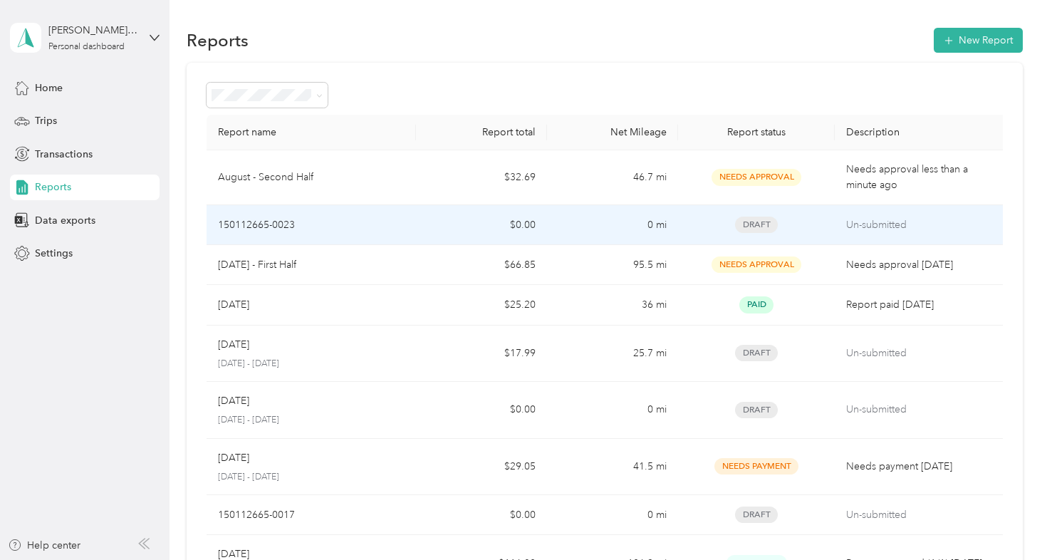
click at [265, 223] on p "150112665-0023" at bounding box center [256, 225] width 77 height 16
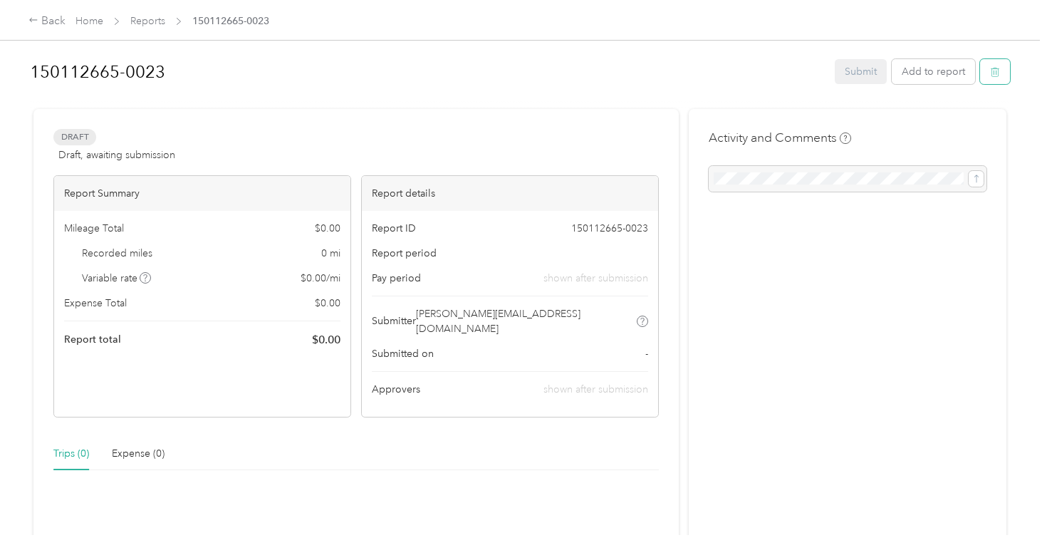
click at [1000, 69] on icon "button" at bounding box center [995, 72] width 9 height 9
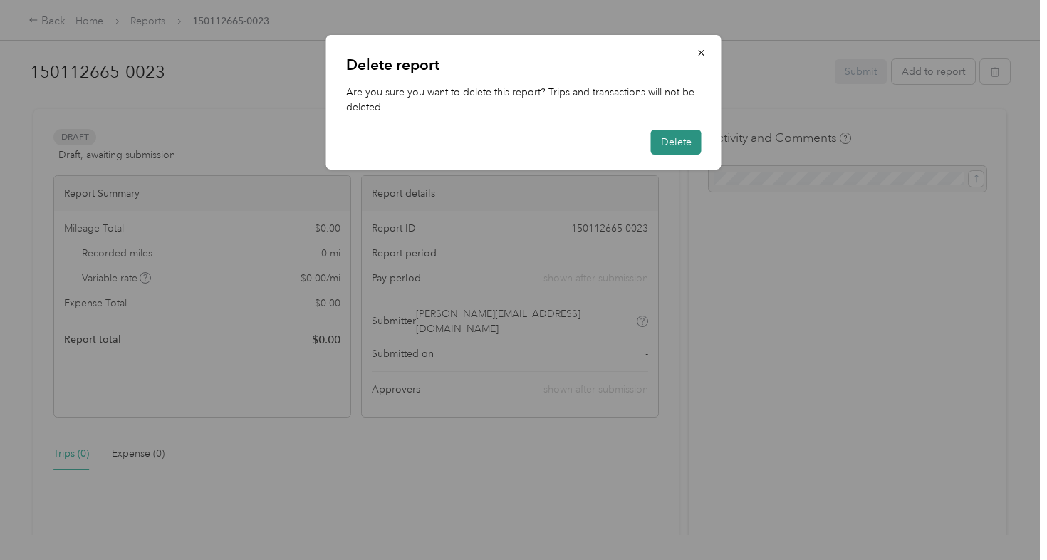
click at [678, 140] on button "Delete" at bounding box center [676, 142] width 51 height 25
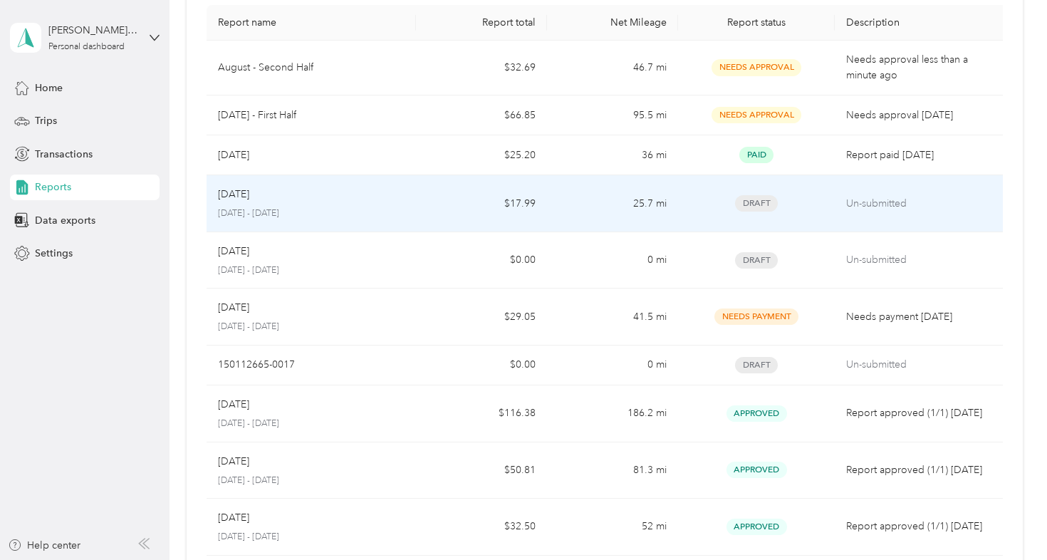
scroll to position [113, 0]
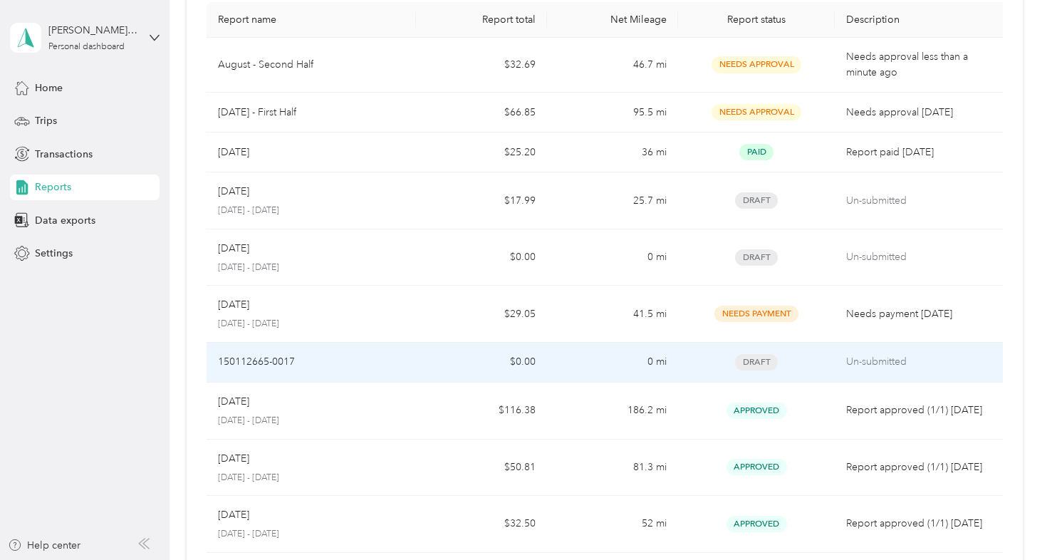
click at [344, 369] on div "150112665-0017" at bounding box center [311, 362] width 187 height 16
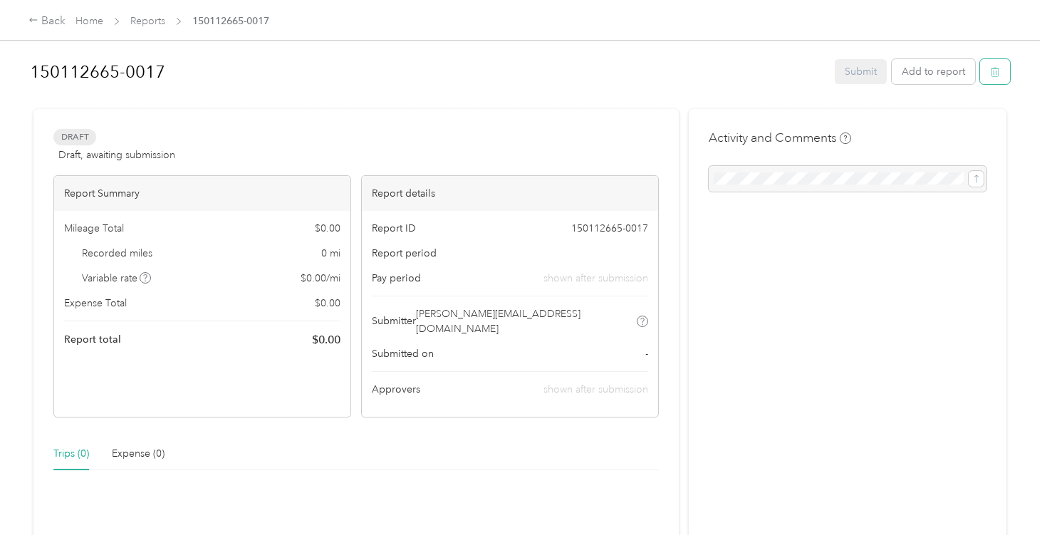
click at [1000, 71] on icon "button" at bounding box center [995, 72] width 10 height 10
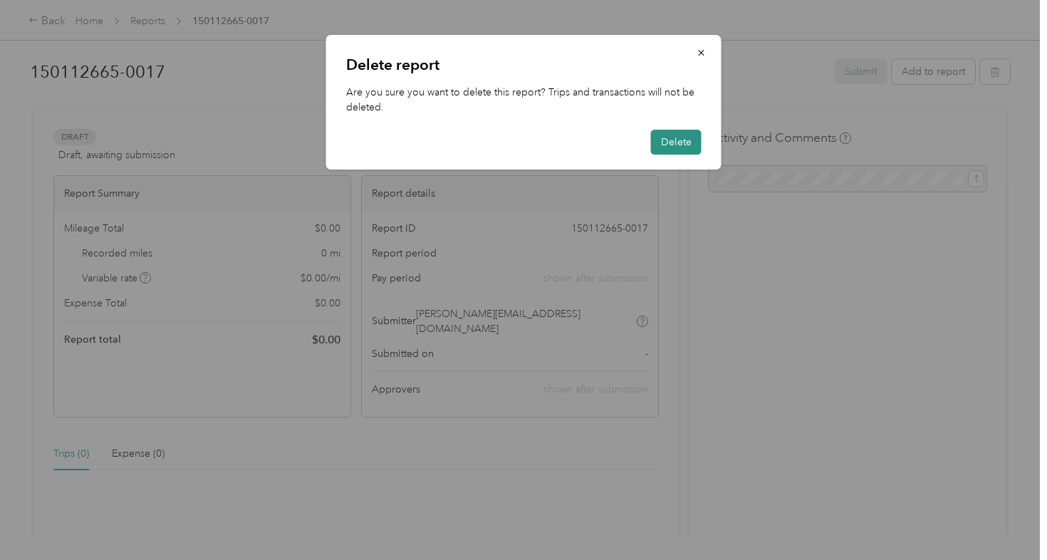
click at [671, 147] on button "Delete" at bounding box center [676, 142] width 51 height 25
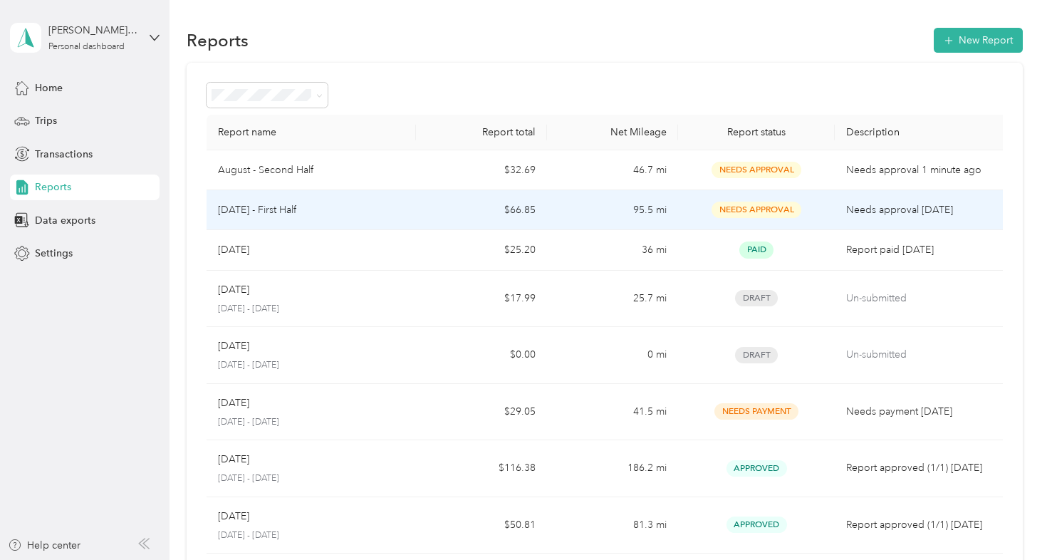
click at [404, 203] on div "[DATE] - First Half" at bounding box center [311, 210] width 187 height 16
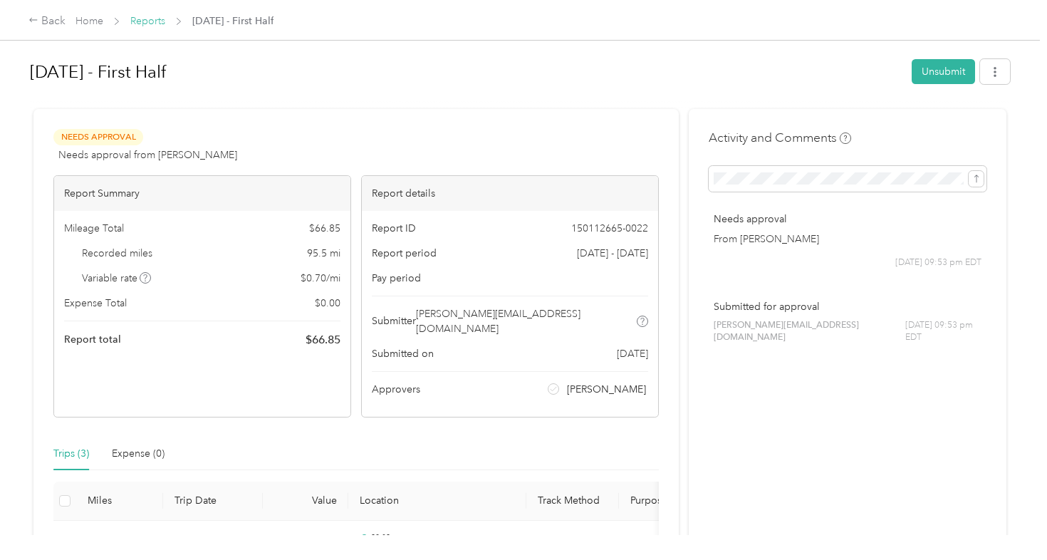
click at [151, 19] on link "Reports" at bounding box center [147, 21] width 35 height 12
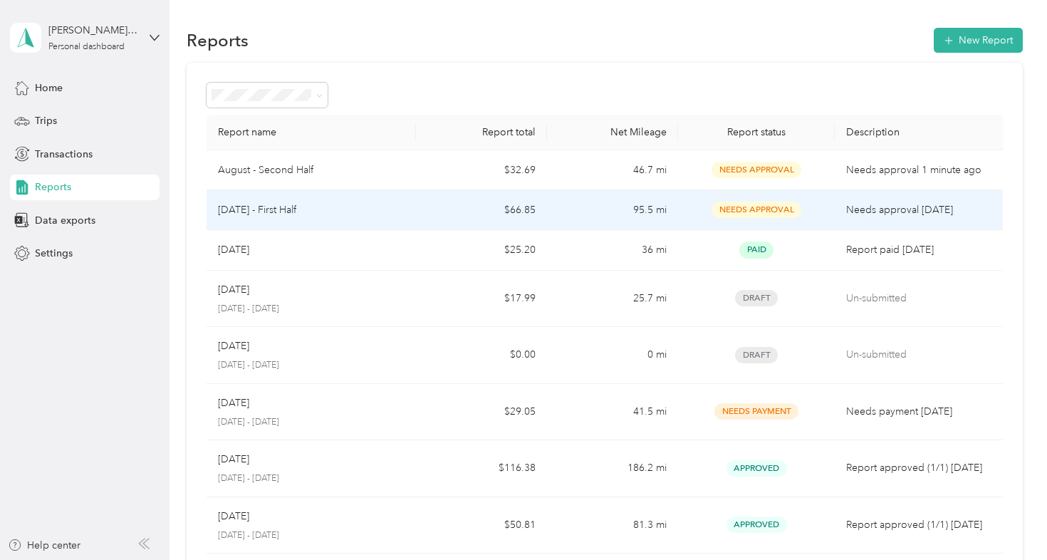
click at [347, 206] on div "[DATE] - First Half" at bounding box center [311, 210] width 187 height 16
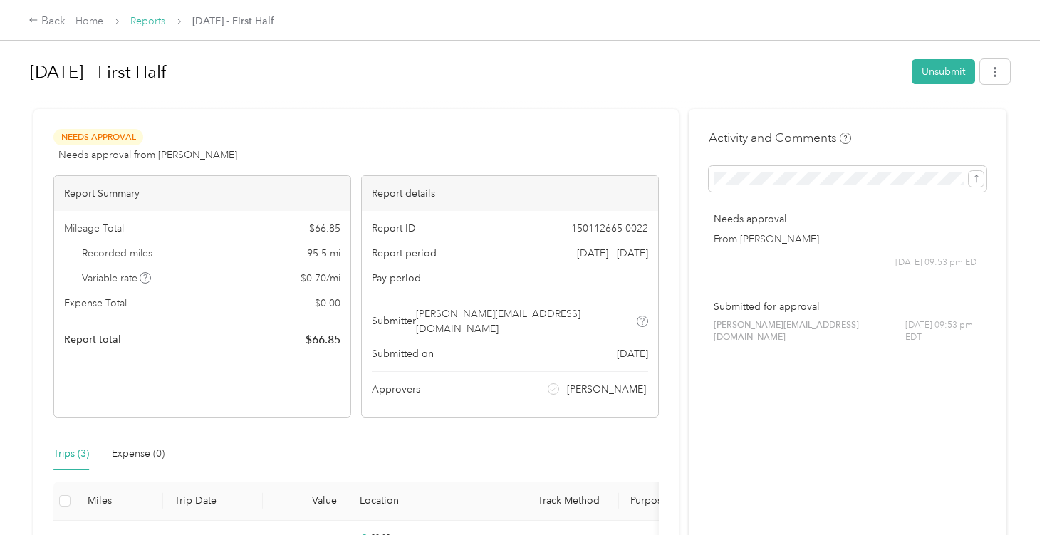
click at [154, 23] on link "Reports" at bounding box center [147, 21] width 35 height 12
